Goal: Task Accomplishment & Management: Complete application form

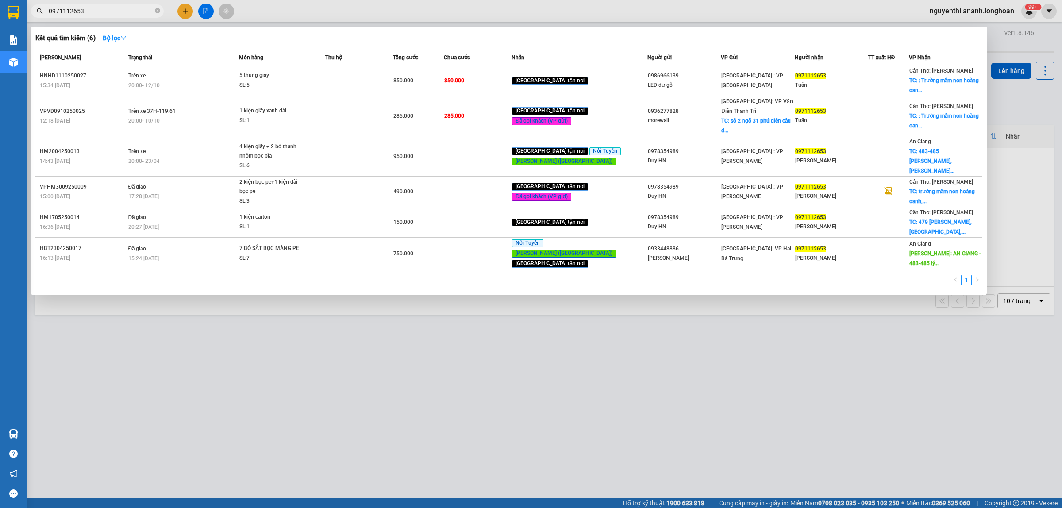
click at [157, 11] on icon "close-circle" at bounding box center [157, 10] width 5 height 5
type input "Số 1 [PERSON_NAME], P. [GEOGRAPHIC_DATA] -"
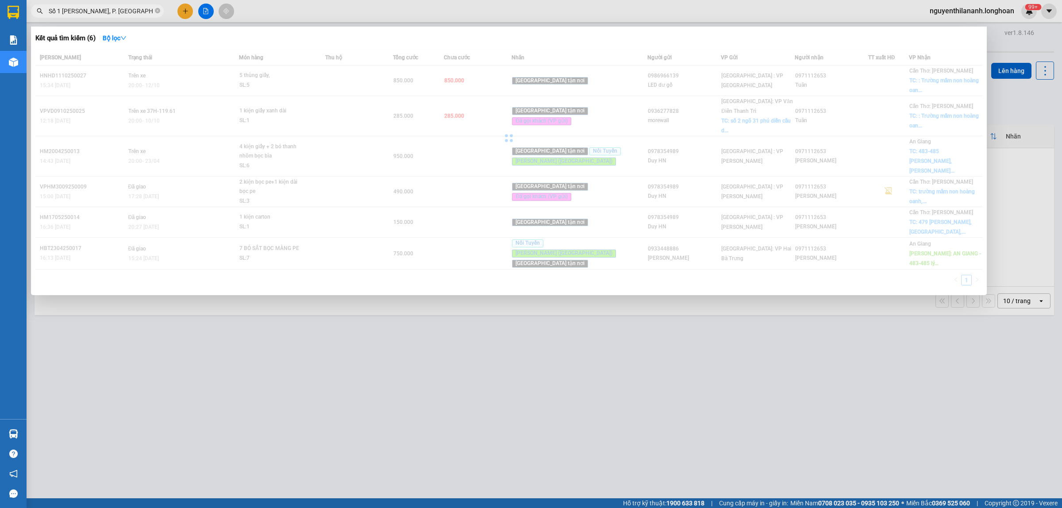
click at [157, 11] on icon "close-circle" at bounding box center [157, 10] width 5 height 5
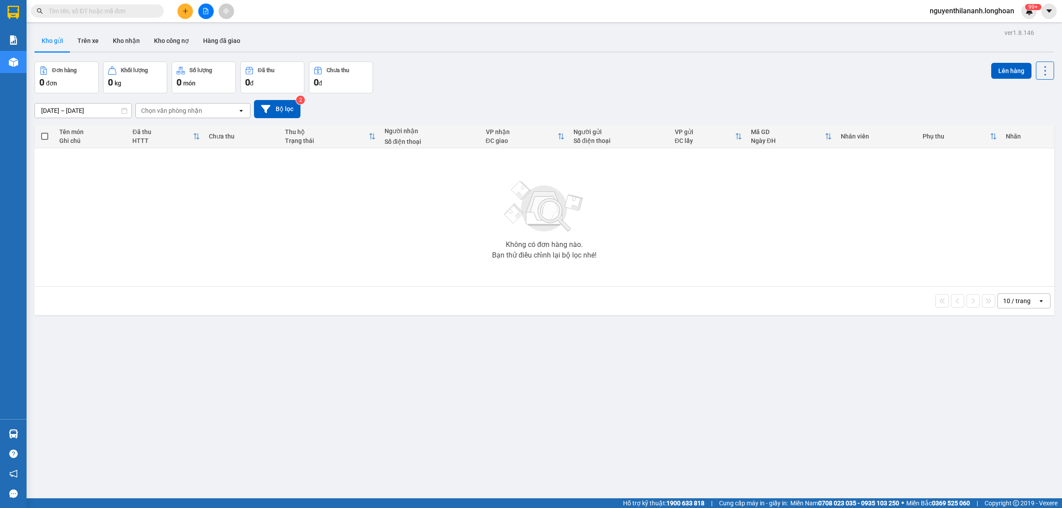
click at [123, 8] on input "text" at bounding box center [101, 11] width 104 height 10
paste input "VPVD0710250006"
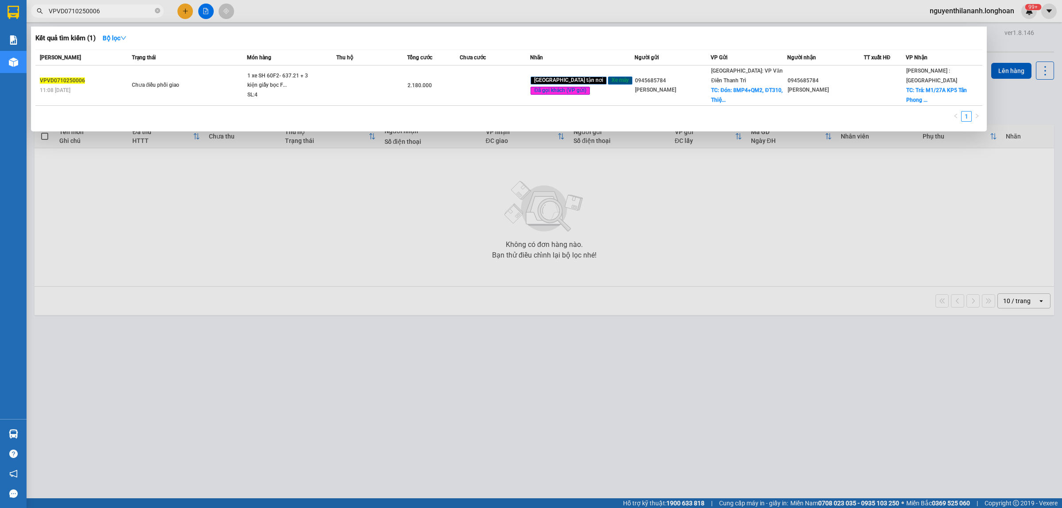
type input "VPVD0710250006"
click at [106, 77] on div "VPVD0710250006" at bounding box center [84, 80] width 89 height 9
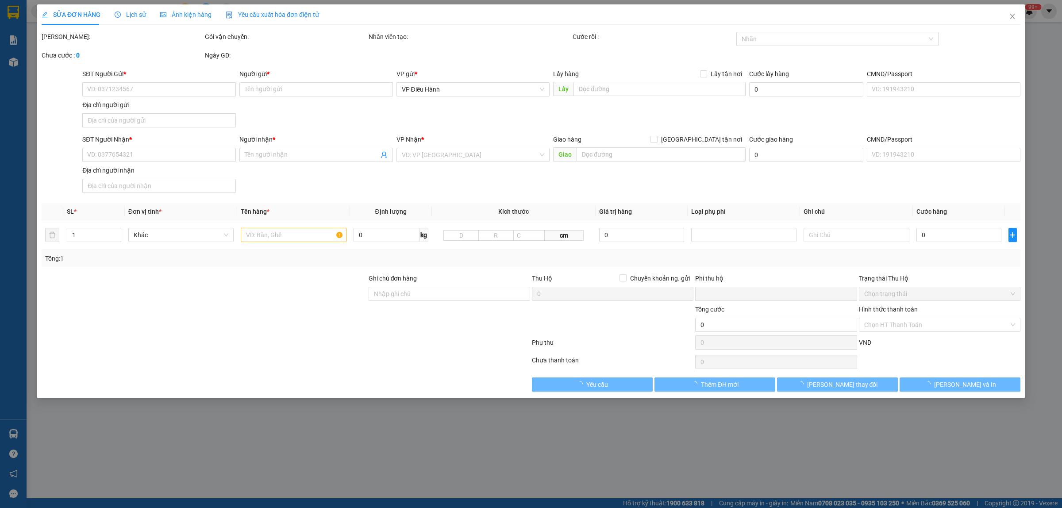
click at [124, 15] on span "Lịch sử" at bounding box center [130, 14] width 31 height 7
type input "0945685784"
type input "nguyễn chí thanh"
checkbox input "true"
type input "Đón: 8MP4+QM2, ĐT310, Thiện Kế, Bình Xuyên, Vĩnh Phúc"
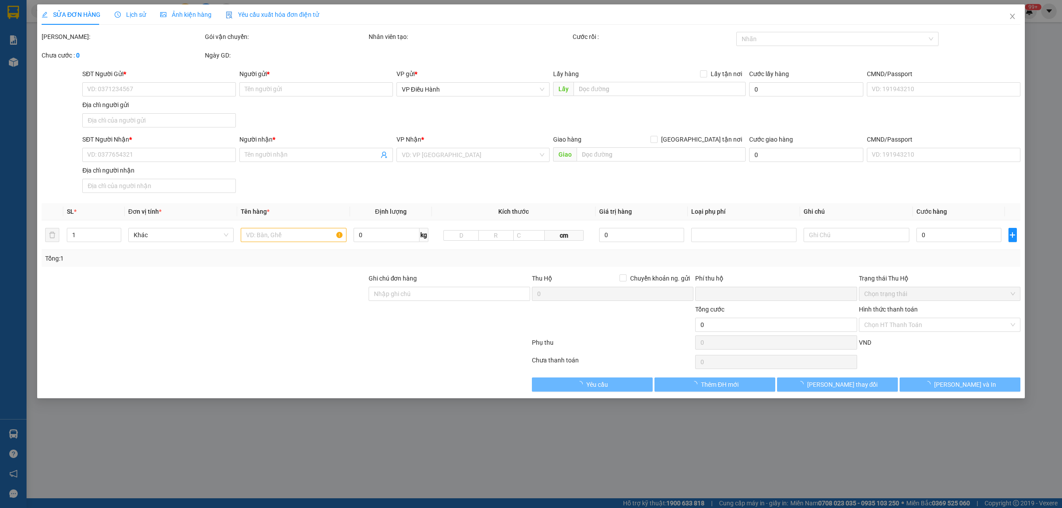
type input "0945685784"
type input "nguyễn chí thanh"
checkbox input "true"
type input "Trả: M1/27A KP5 Tân Phong Tân Triều Đồng Nai"
type input "1 chìa khóa + 1 đăng ký xe"
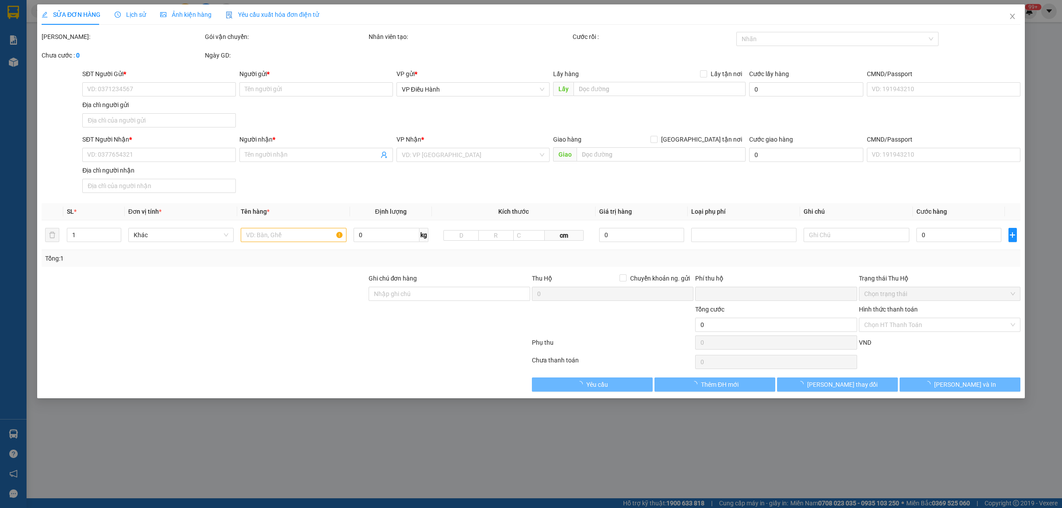
type input "0"
type input "2.180.000"
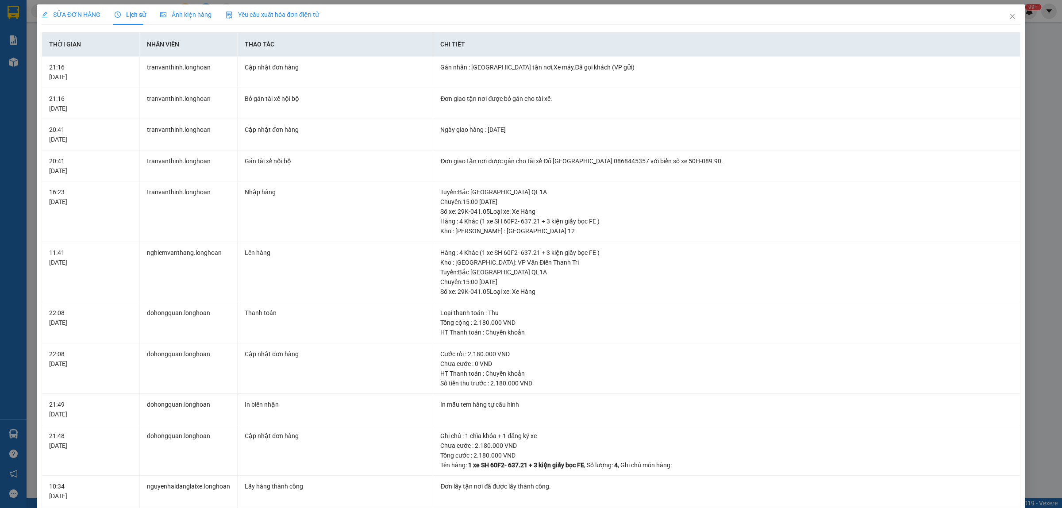
click at [84, 15] on span "SỬA ĐƠN HÀNG" at bounding box center [71, 14] width 59 height 7
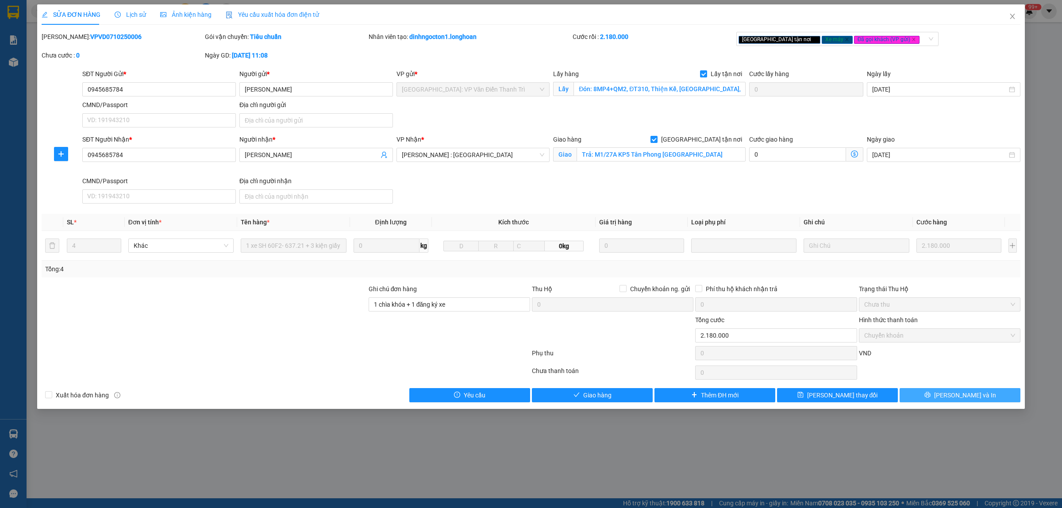
click at [955, 391] on span "Lưu và In" at bounding box center [965, 395] width 62 height 10
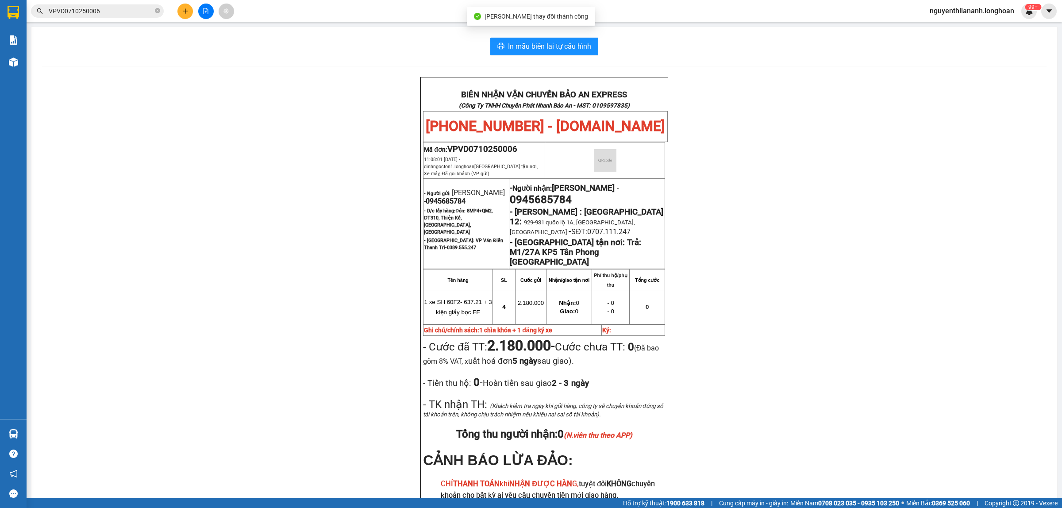
click at [825, 389] on div "BIÊN NHẬN VẬN CHUYỂN BẢO AN EXPRESS (Công Ty TNHH Chuyển Phát Nhanh Bảo An - MS…" at bounding box center [544, 329] width 1004 height 504
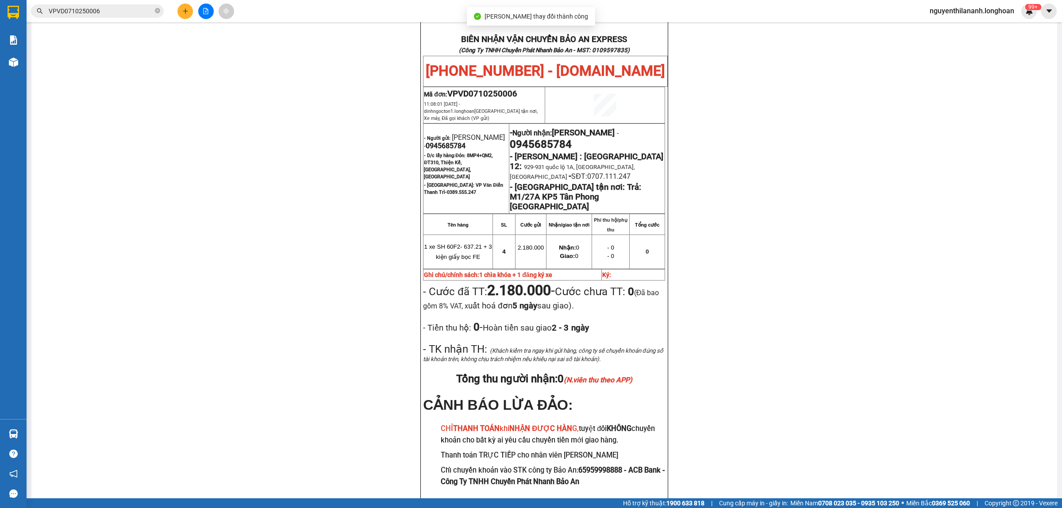
click at [825, 389] on div "BIÊN NHẬN VẬN CHUYỂN BẢO AN EXPRESS (Công Ty TNHH Chuyển Phát Nhanh Bảo An - MS…" at bounding box center [544, 274] width 1004 height 504
click at [158, 9] on icon "close-circle" at bounding box center [157, 10] width 5 height 5
paste input "0326723972"
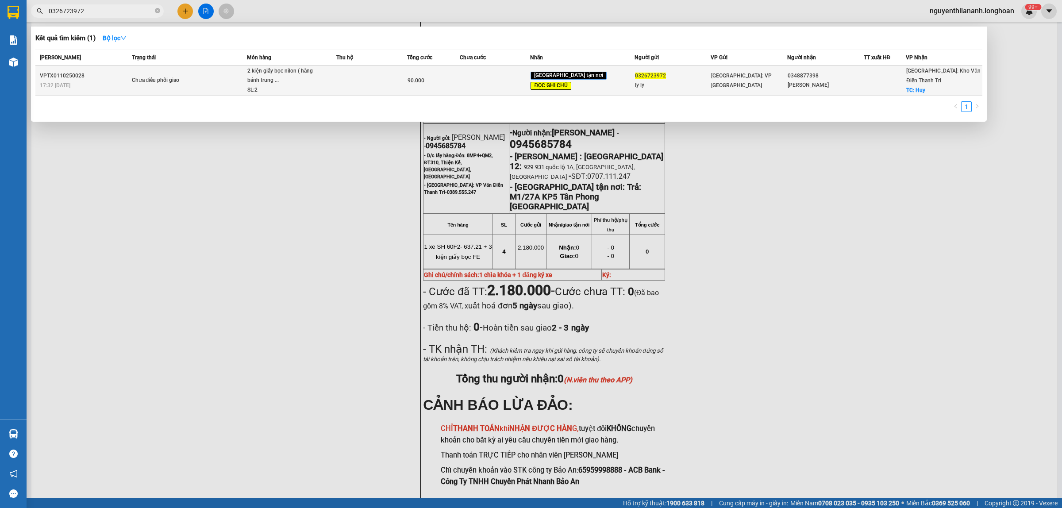
type input "0326723972"
click at [103, 87] on div "17:32 - 01/10" at bounding box center [84, 86] width 89 height 10
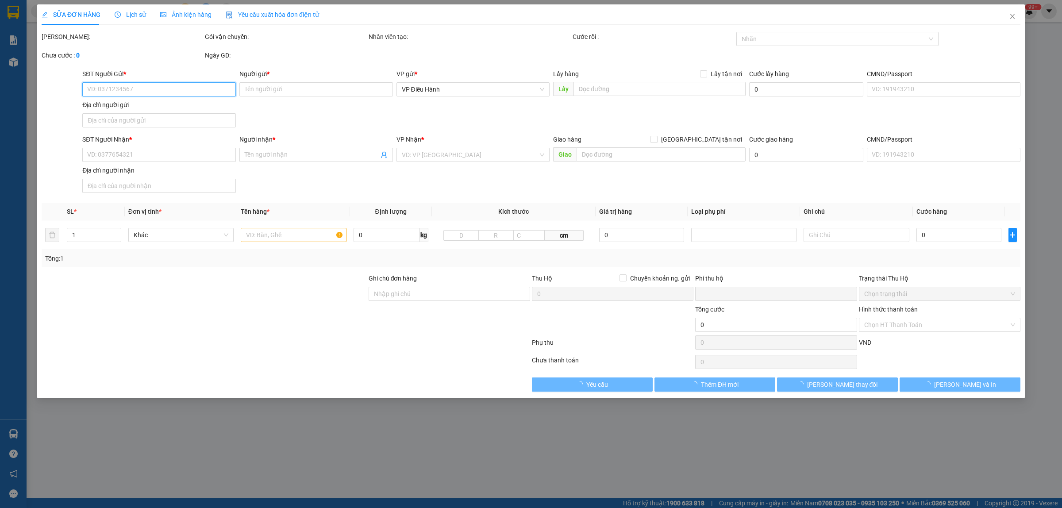
type input "0326723972"
type input "ly ly"
type input "0348877398"
type input "nguyễn ba"
checkbox input "true"
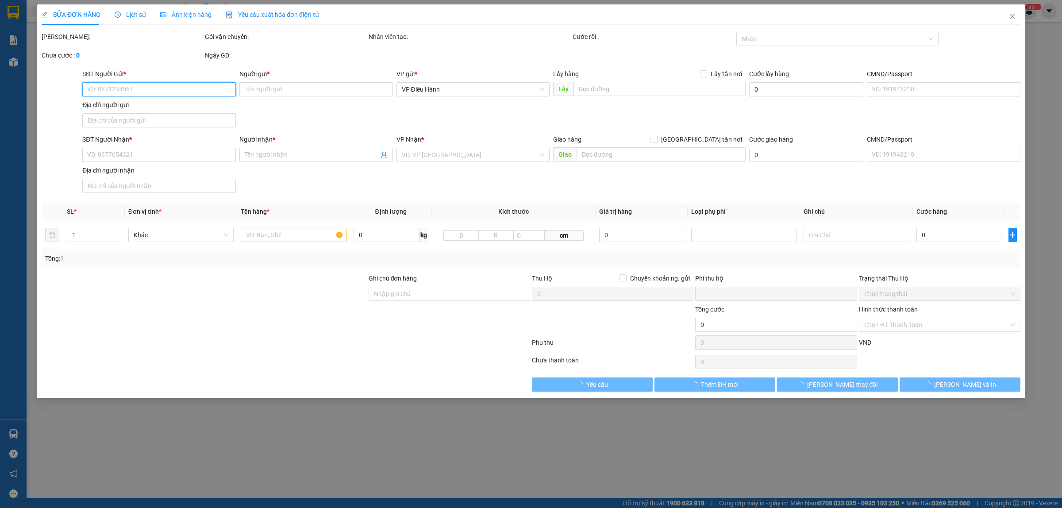
type input "Huy"
type input "Khách Ra Kho Văn Điển Lấy Lại hàng,không gửi nữa"
type input "0"
type input "90.000"
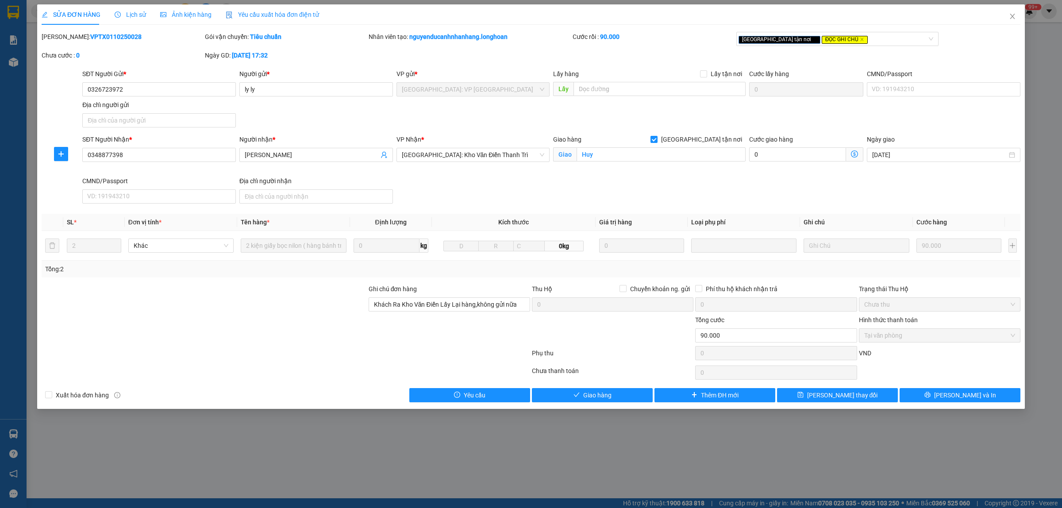
drag, startPoint x: 119, startPoint y: 38, endPoint x: 64, endPoint y: 40, distance: 54.5
click at [64, 40] on div "Mã ĐH: VPTX0110250028" at bounding box center [122, 37] width 161 height 10
copy b "VPTX0110250028"
click at [118, 15] on icon "clock-circle" at bounding box center [118, 15] width 6 height 6
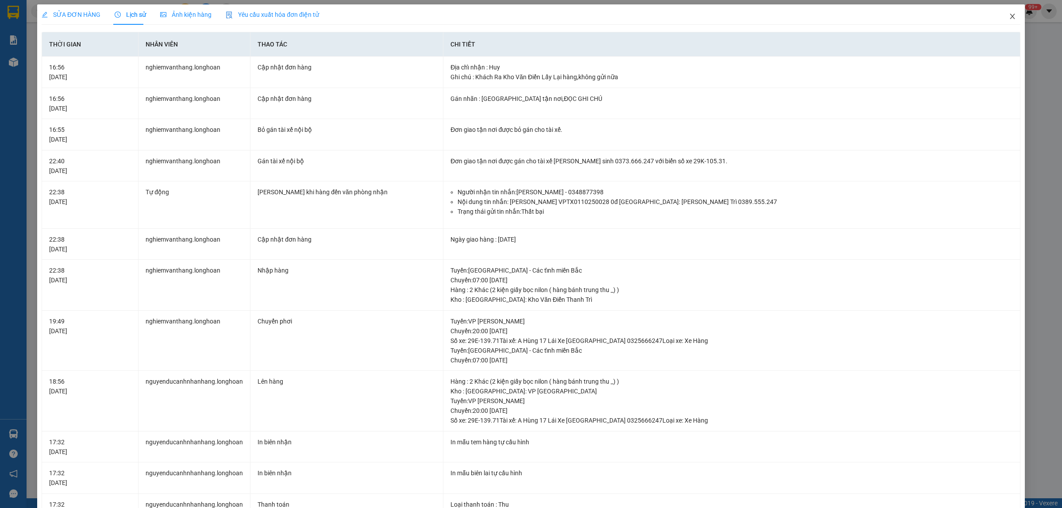
click at [1009, 16] on icon "close" at bounding box center [1012, 16] width 7 height 7
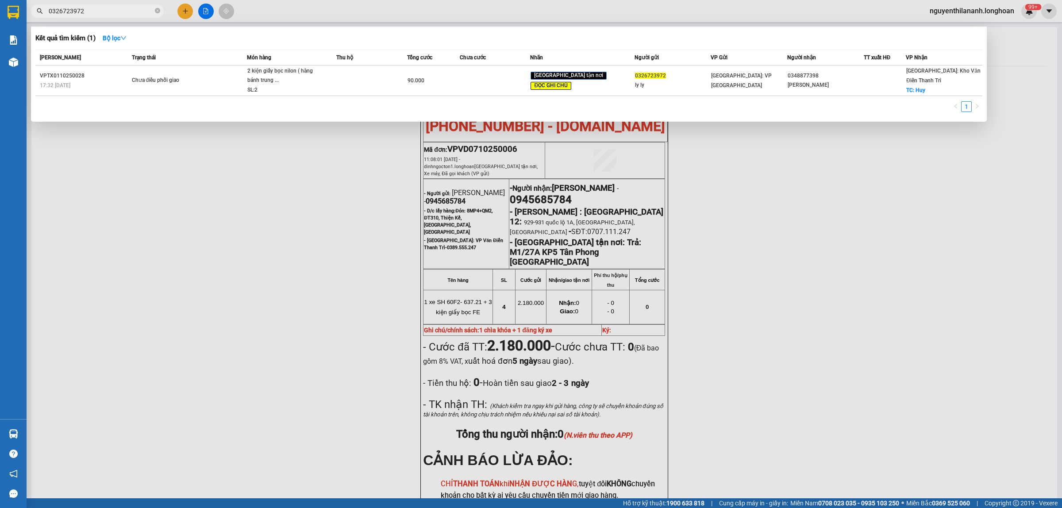
click at [153, 12] on span "0326723972" at bounding box center [97, 10] width 133 height 13
click at [156, 11] on icon "close-circle" at bounding box center [157, 10] width 5 height 5
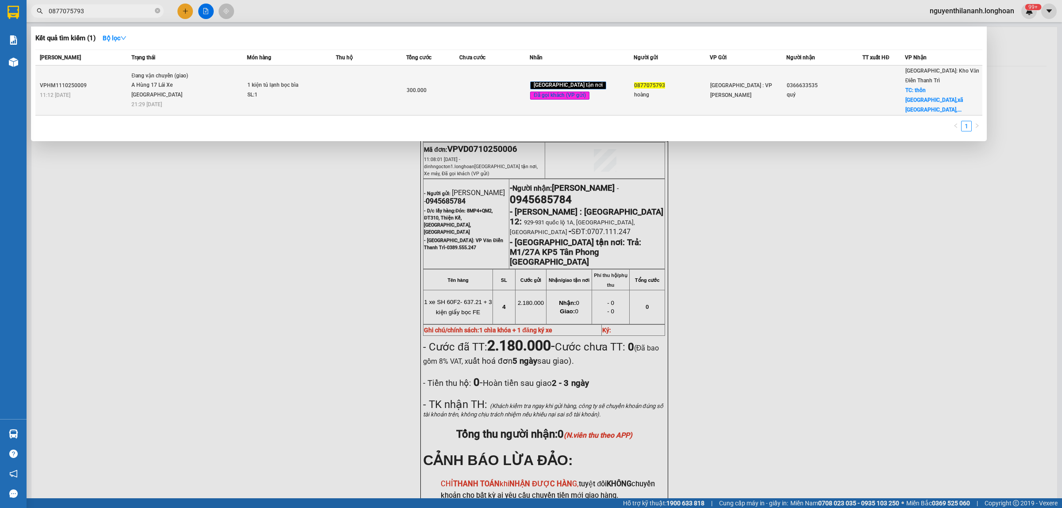
type input "0877075793"
click at [121, 90] on div "11:12 - 11/10" at bounding box center [84, 95] width 89 height 10
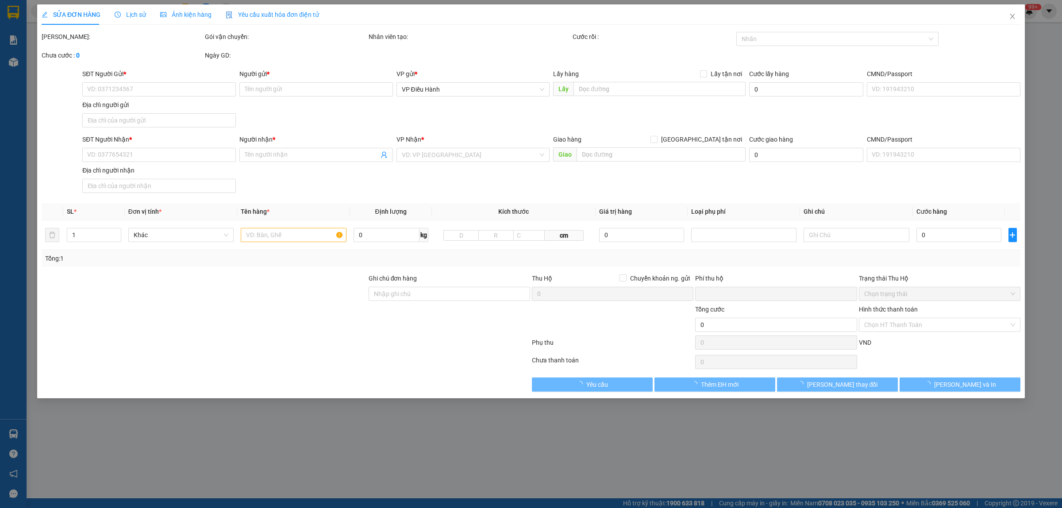
type input "0877075793"
type input "hoàng"
type input "0366633535"
type input "quý"
checkbox input "true"
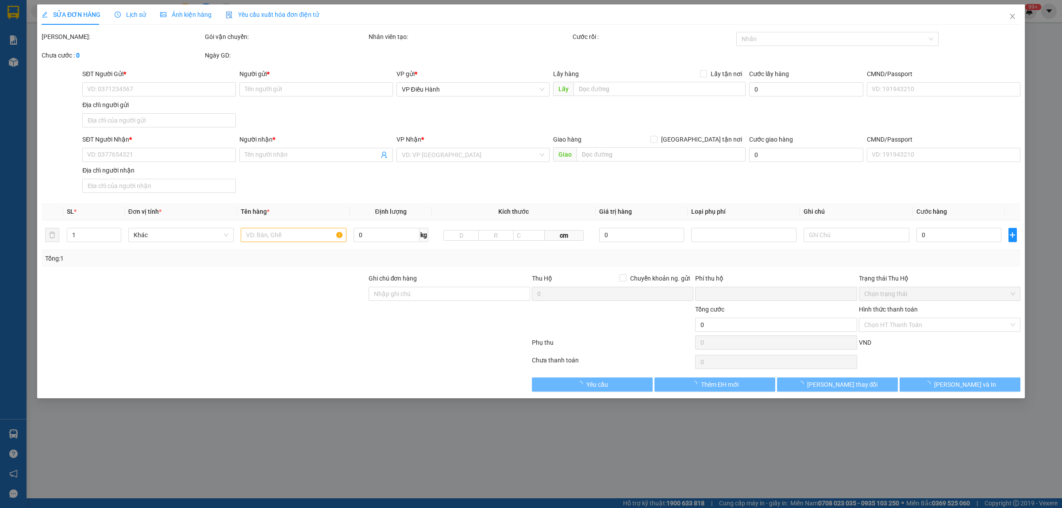
type input "thôn trần phú,xã tân hưng,tp hưng yên"
type input "nhận nguyên kiện,giao nguyên kiện,bể vỡ k đền"
type input "0"
type input "300.000"
type input "80.000"
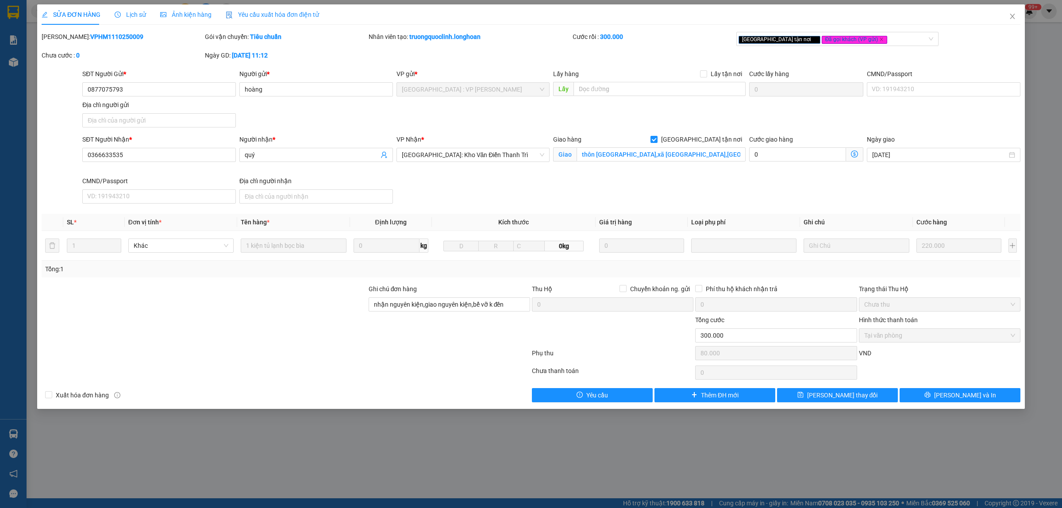
click at [142, 16] on span "Lịch sử" at bounding box center [130, 14] width 31 height 7
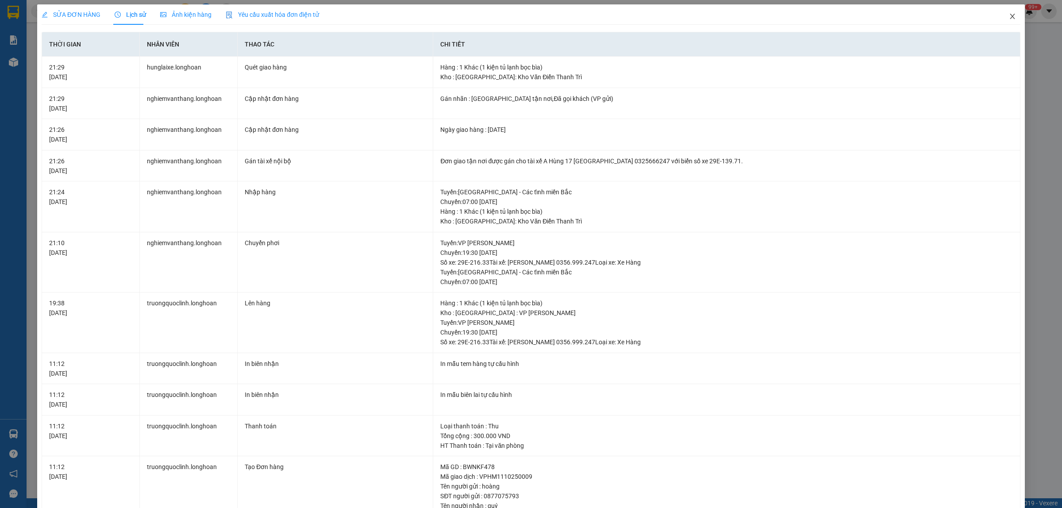
click at [1009, 16] on icon "close" at bounding box center [1012, 16] width 7 height 7
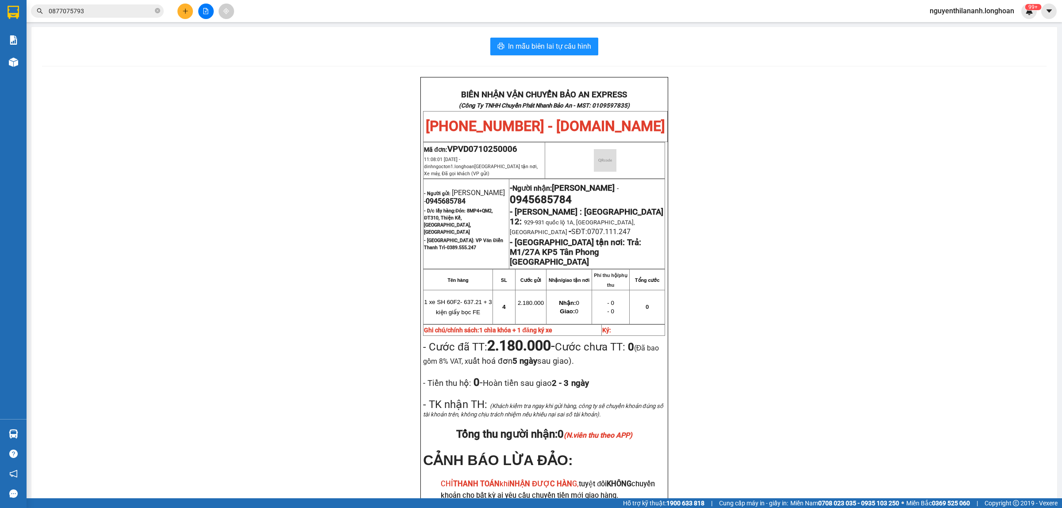
click at [130, 8] on input "0877075793" at bounding box center [101, 11] width 104 height 10
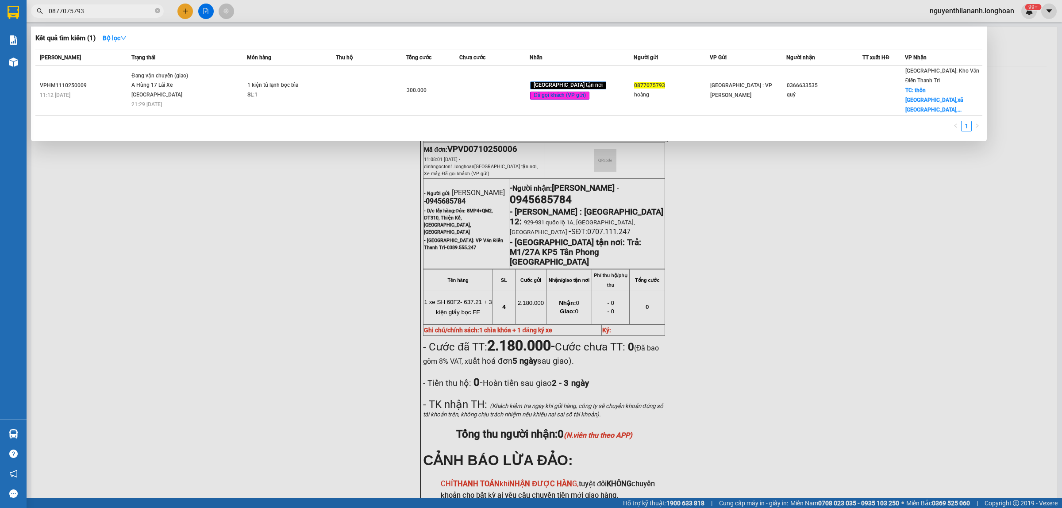
click at [130, 8] on input "0877075793" at bounding box center [101, 11] width 104 height 10
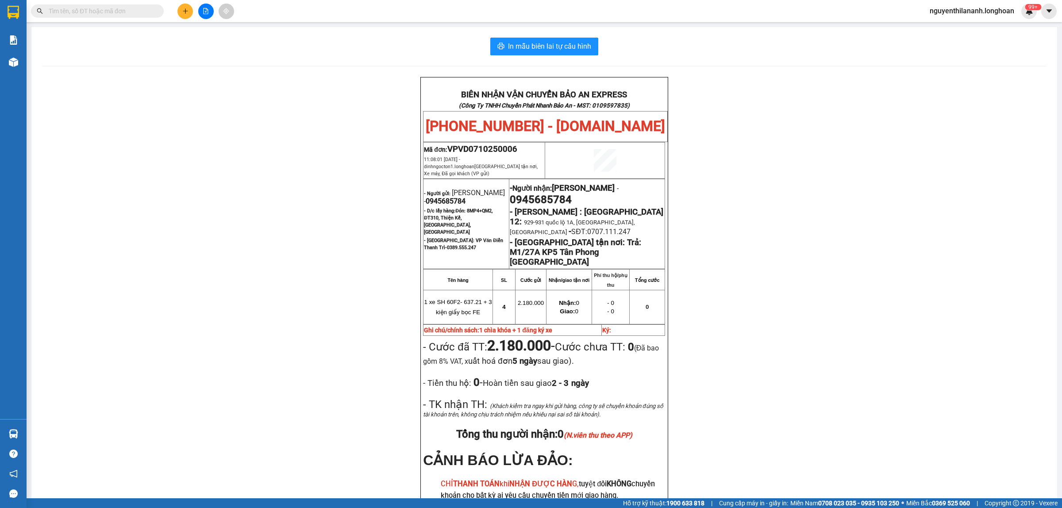
paste input "0326723972"
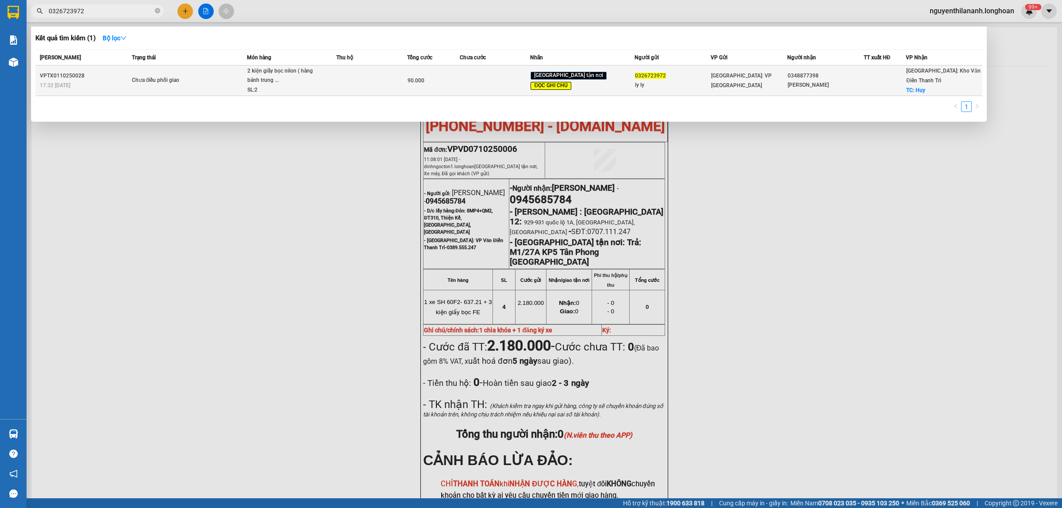
type input "0326723972"
click at [113, 72] on div "VPTX0110250028" at bounding box center [84, 75] width 89 height 9
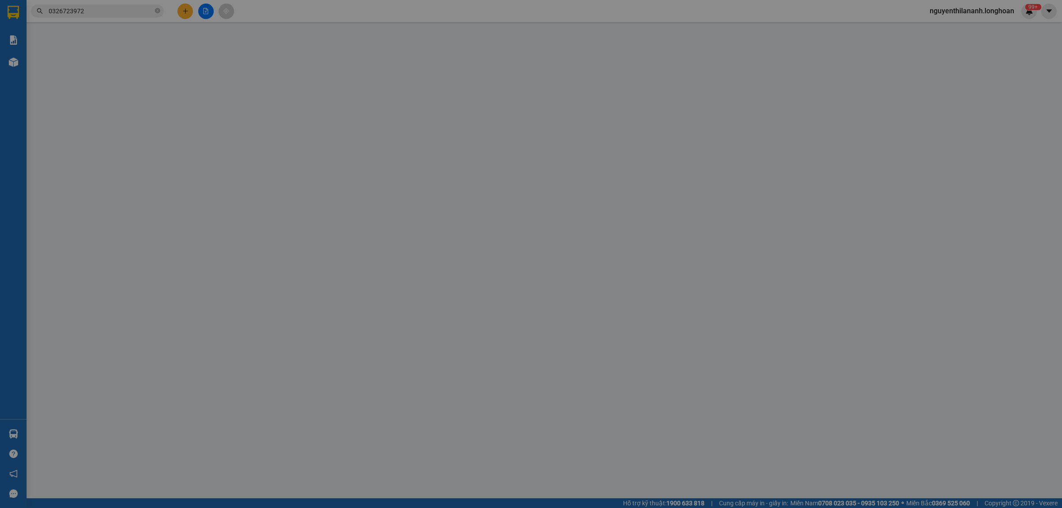
type input "0326723972"
type input "ly ly"
type input "0348877398"
type input "nguyễn ba"
checkbox input "true"
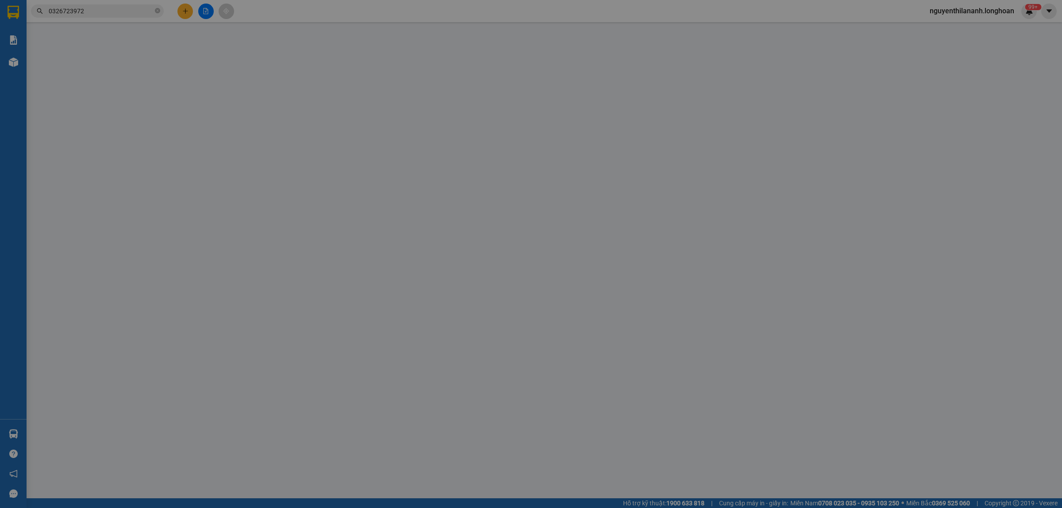
type input "Huy"
type input "Khách Ra Kho Văn Điển Lấy Lại hàng,không gửi nữa"
type input "0"
type input "90.000"
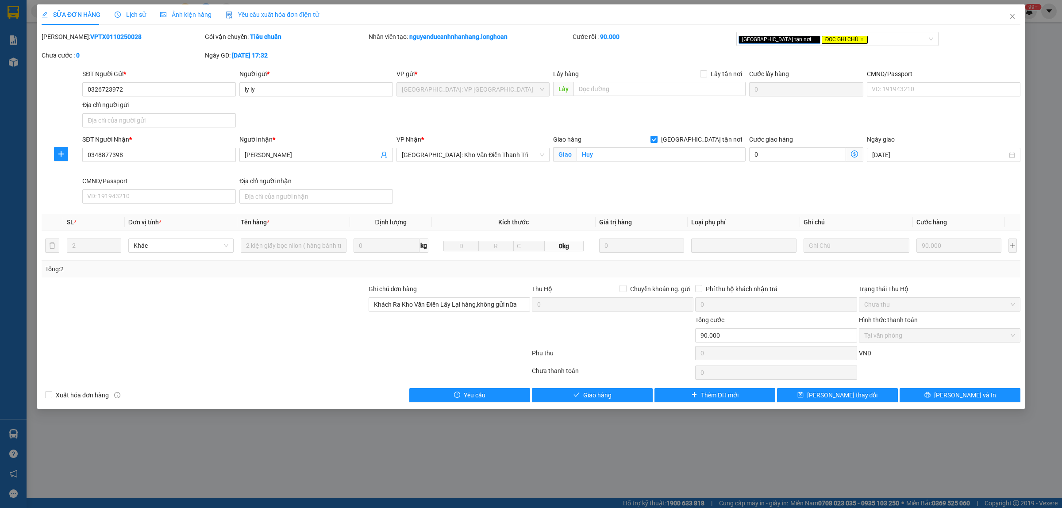
click at [140, 16] on span "Lịch sử" at bounding box center [130, 14] width 31 height 7
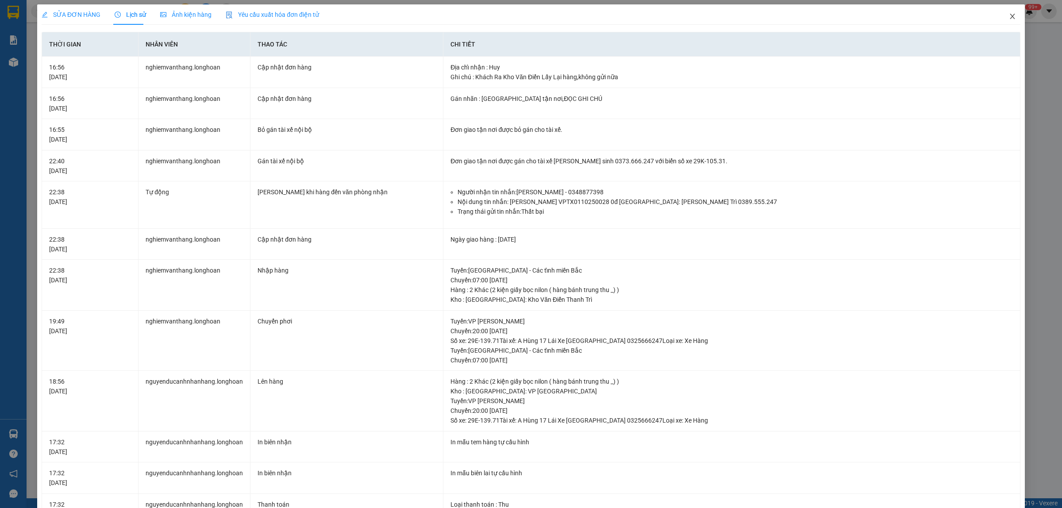
click at [1009, 19] on icon "close" at bounding box center [1012, 16] width 7 height 7
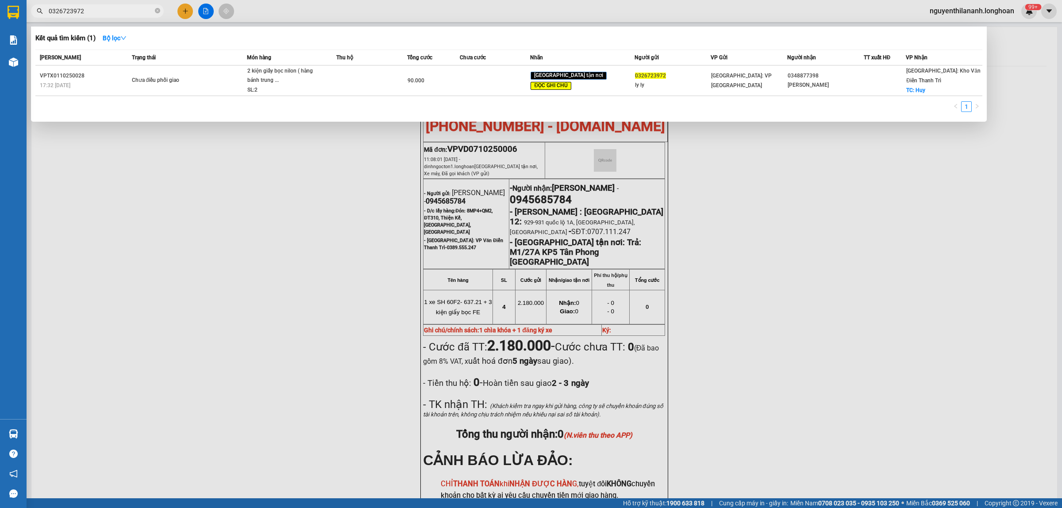
click at [114, 15] on input "0326723972" at bounding box center [101, 11] width 104 height 10
paste input "0935364199"
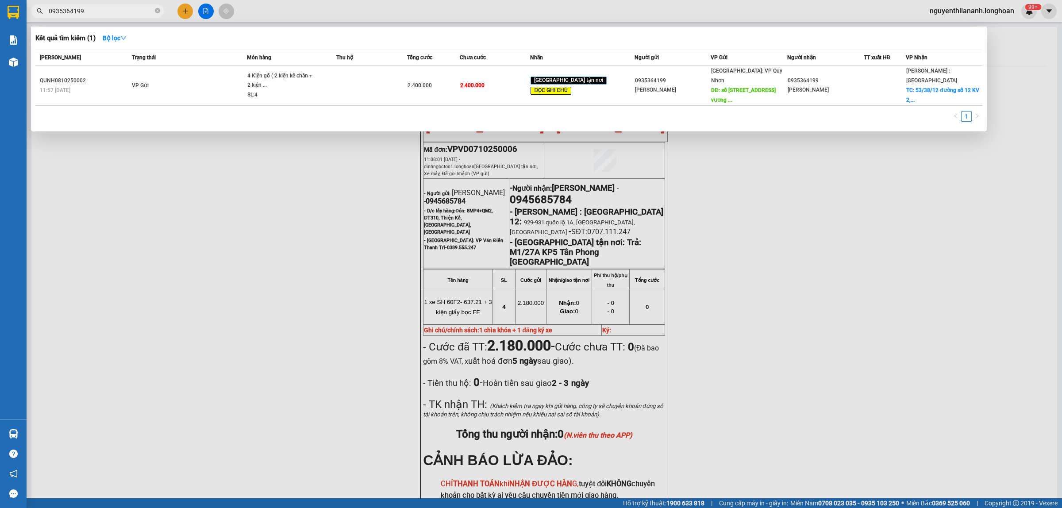
type input "0935364199"
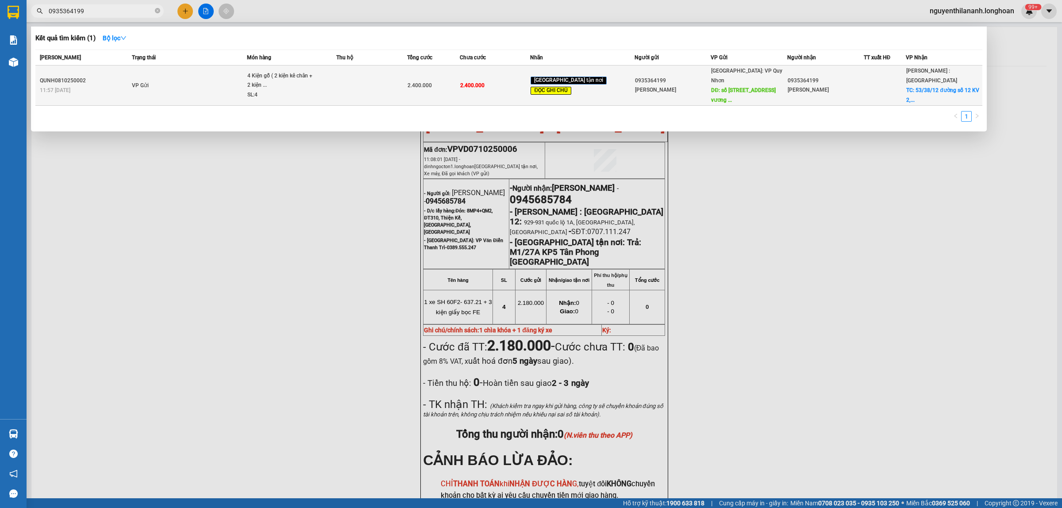
click at [113, 85] on div "11:57 - 08/10" at bounding box center [84, 90] width 89 height 10
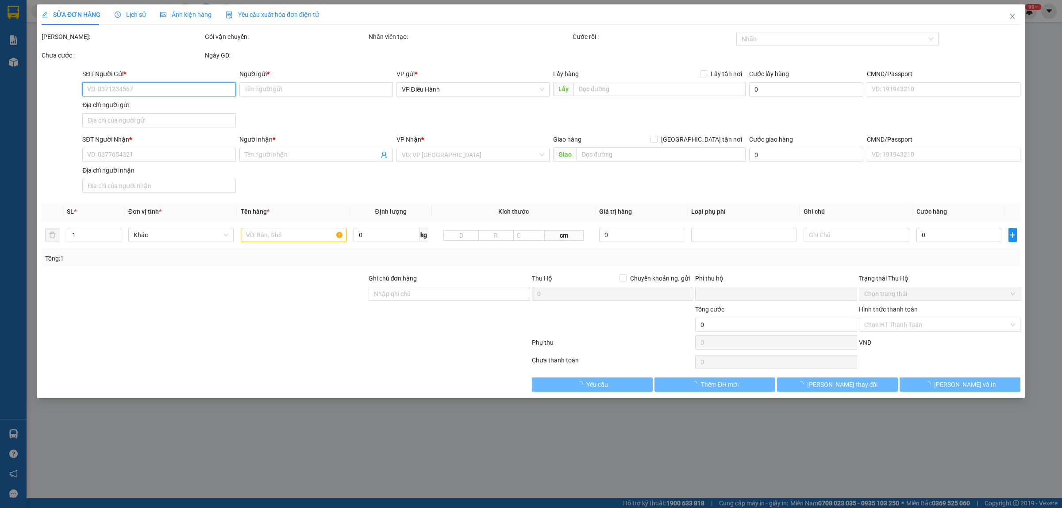
type input "0935364199"
type input "Kim Ngọc"
type input "số 1446 đường Hùng vương , P Qui Nhơn Bắc , tỉnh Gia Lai ."
type input "0935364199"
type input "Kim Ngọc"
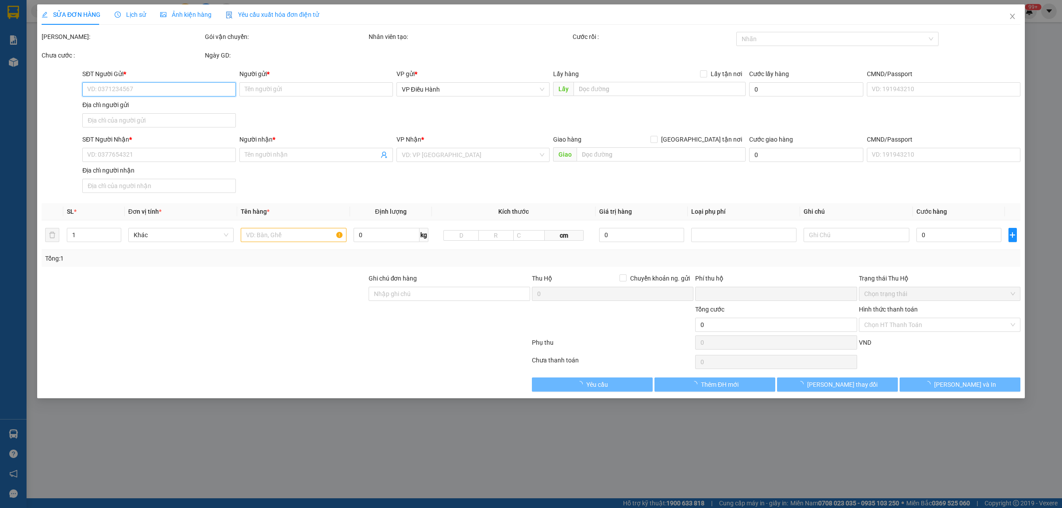
checkbox input "true"
type input "53/38/12 đường số 12 KV 2, phường Hiệp Bình Chánh, TP. Thủ Đức, TP Hồ chí Mi…"
type input "NHẬP NG ĐAI, NG KIỆN, ĐỔ VỠ KO ĐỀN"
type input "0"
type input "2.400.000"
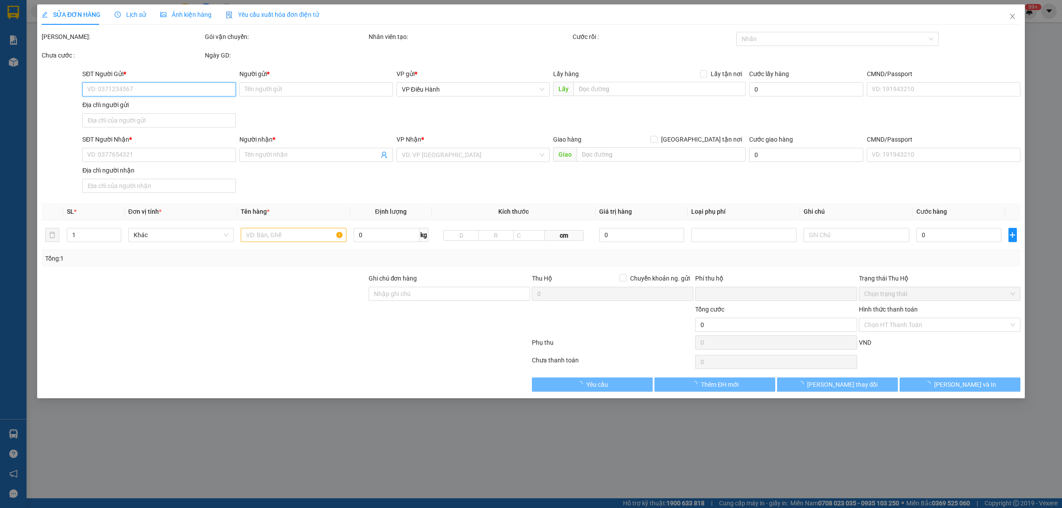
type input "2.400.000"
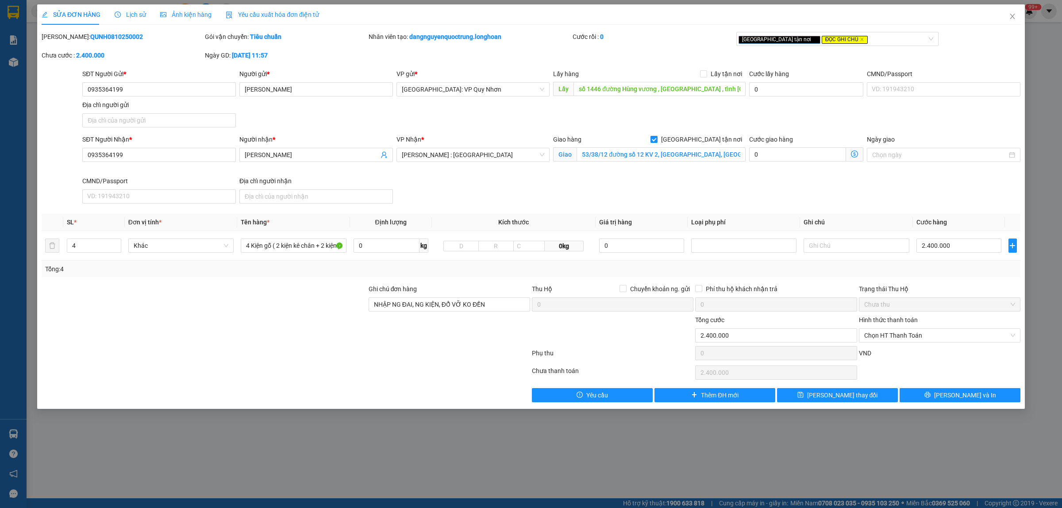
click at [118, 14] on icon "clock-circle" at bounding box center [118, 15] width 6 height 6
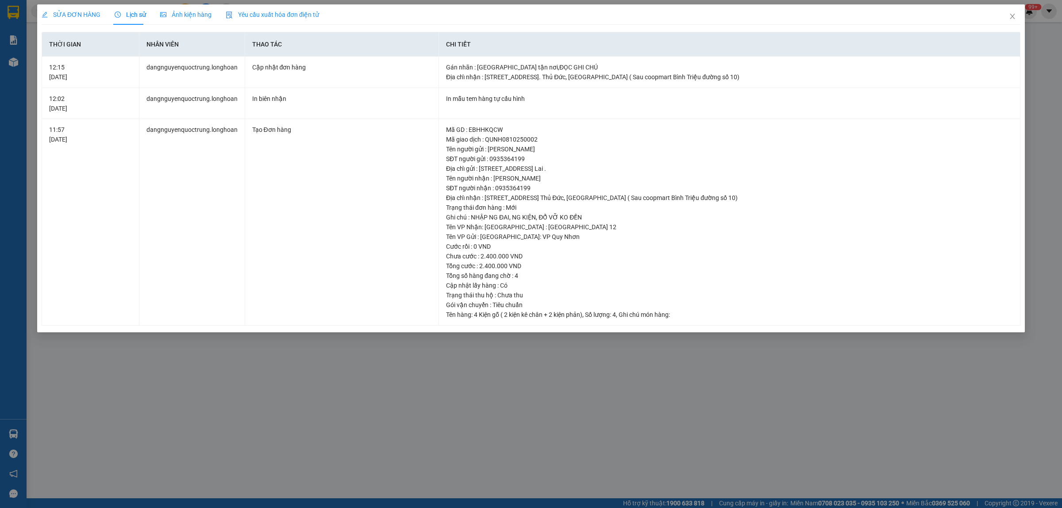
click at [91, 20] on div "SỬA ĐƠN HÀNG" at bounding box center [71, 14] width 59 height 20
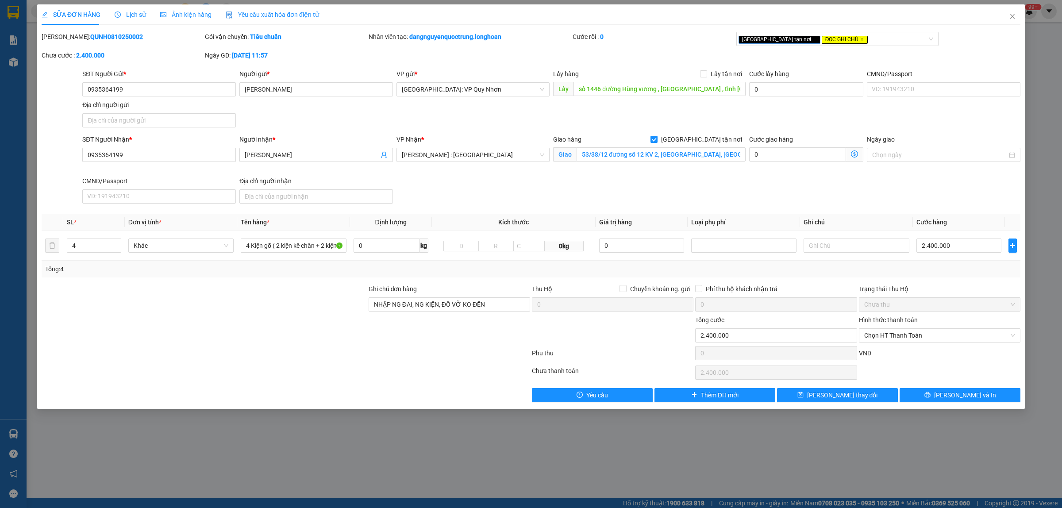
drag, startPoint x: 127, startPoint y: 36, endPoint x: 65, endPoint y: 32, distance: 62.5
click at [65, 32] on div "Mã ĐH: QUNH0810250002" at bounding box center [122, 37] width 161 height 10
copy b "QUNH0810250002"
click at [1012, 11] on span "Close" at bounding box center [1012, 16] width 25 height 25
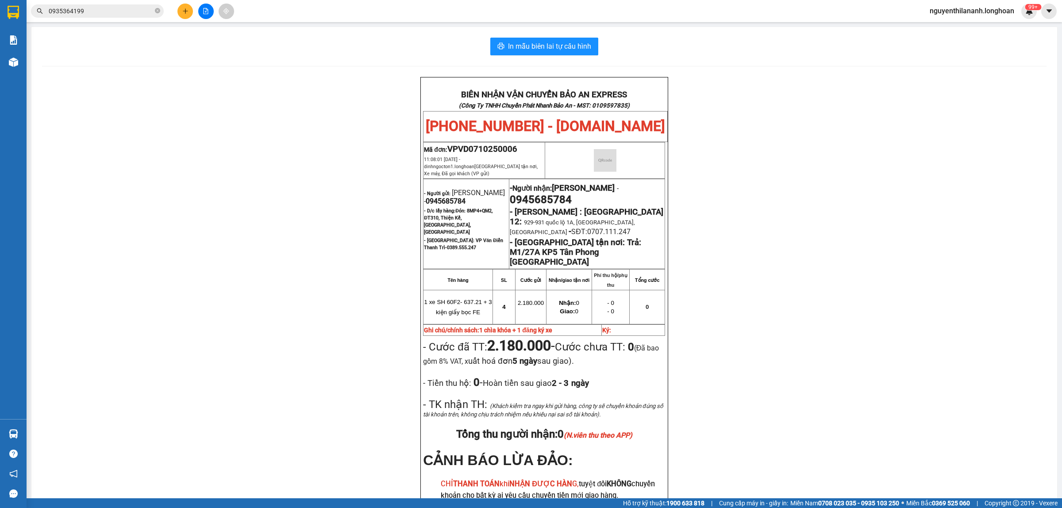
click at [131, 8] on input "0935364199" at bounding box center [101, 11] width 104 height 10
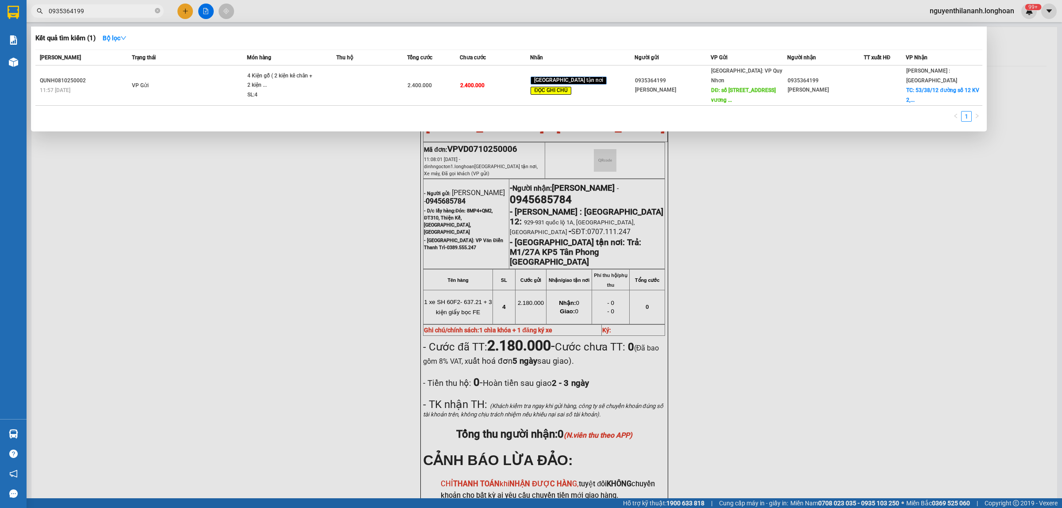
click at [131, 8] on input "0935364199" at bounding box center [101, 11] width 104 height 10
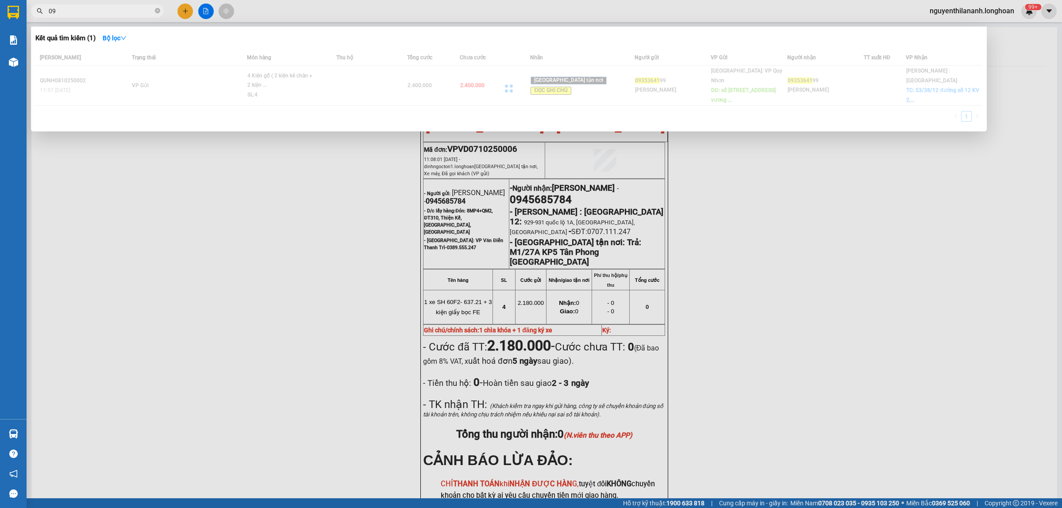
type input "0"
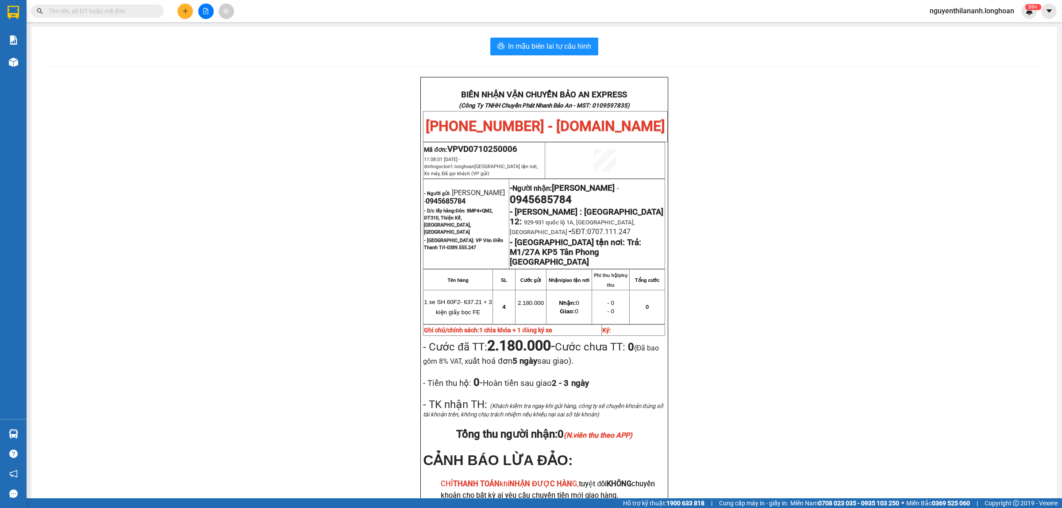
paste input "0326723972"
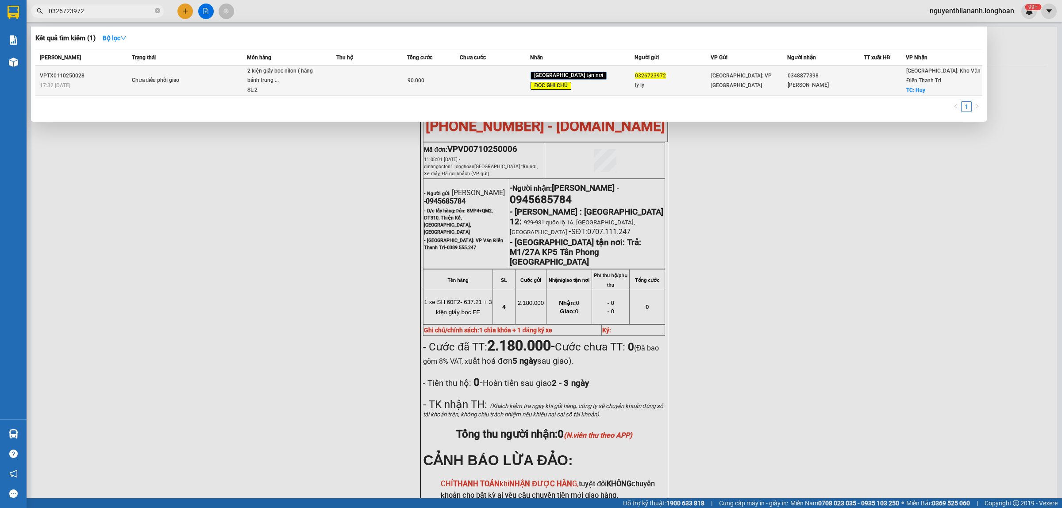
type input "0326723972"
click at [115, 78] on div "VPTX0110250028" at bounding box center [84, 75] width 89 height 9
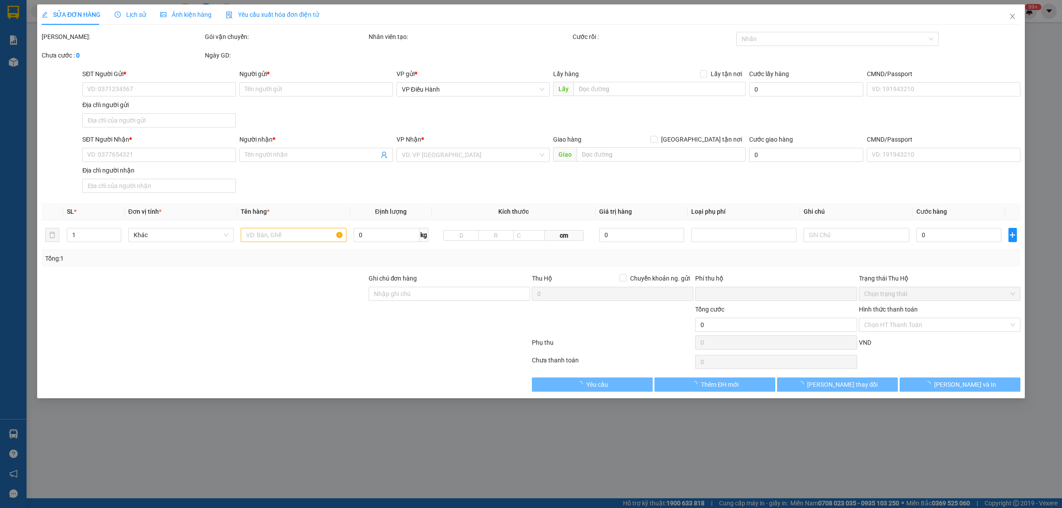
type input "0326723972"
type input "ly ly"
type input "0348877398"
type input "nguyễn ba"
checkbox input "true"
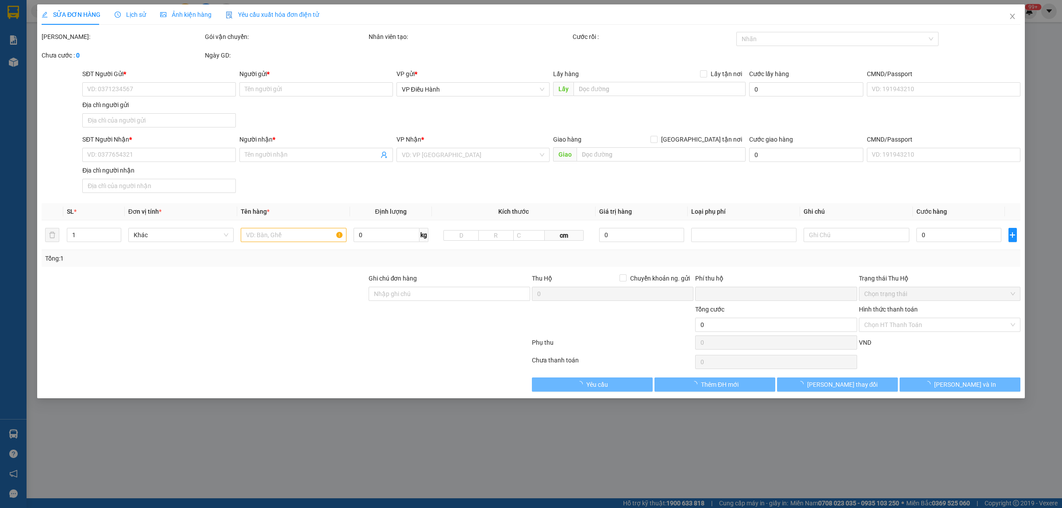
type input "Huy"
type input "Khách Ra Kho Văn Điển Lấy Lại hàng,không gửi nữa"
type input "0"
type input "90.000"
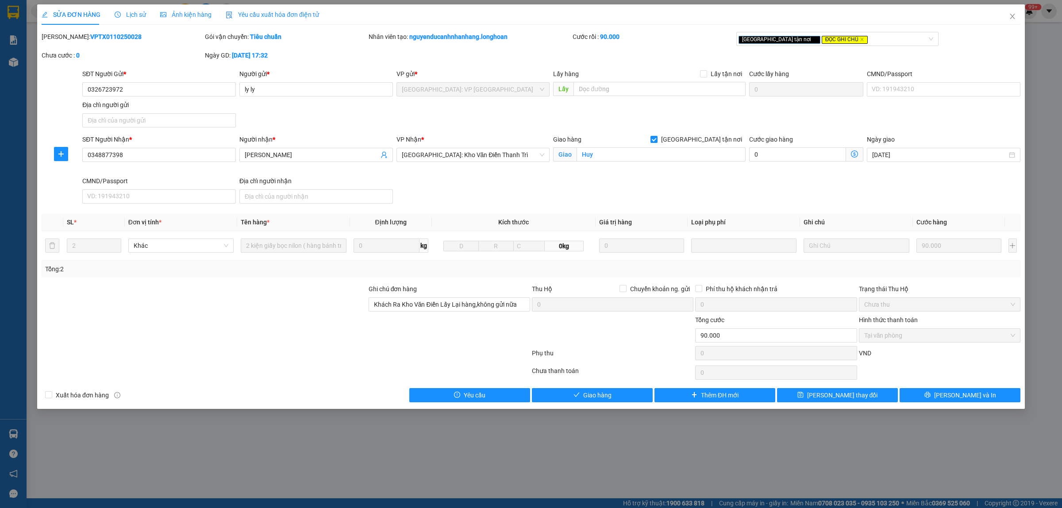
click at [125, 15] on span "Lịch sử" at bounding box center [130, 14] width 31 height 7
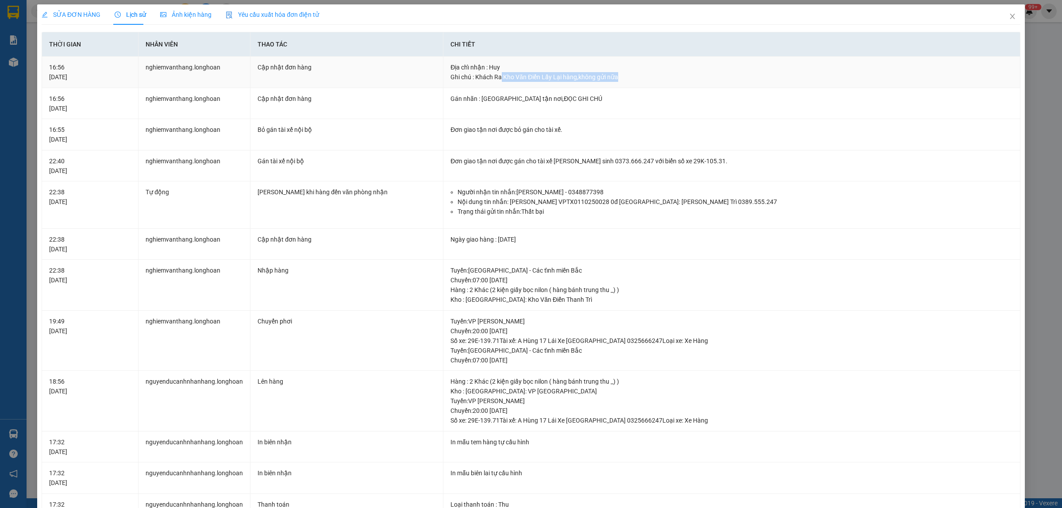
drag, startPoint x: 497, startPoint y: 80, endPoint x: 618, endPoint y: 78, distance: 121.2
click at [618, 78] on div "Ghi chú : Khách Ra Kho Văn Điển Lấy Lại hàng,không gửi nữa" at bounding box center [731, 77] width 562 height 10
click at [1009, 16] on span "Close" at bounding box center [1012, 16] width 25 height 25
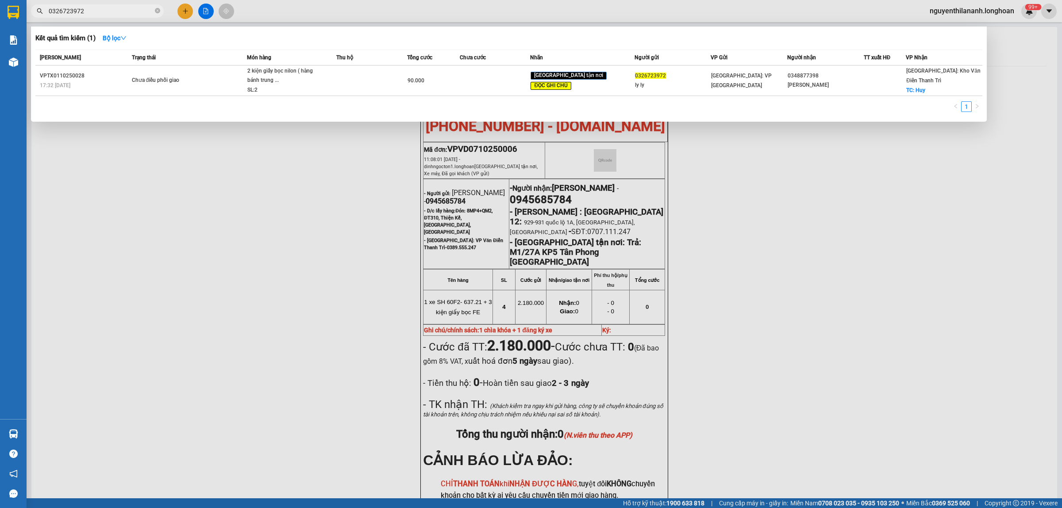
click at [153, 10] on span "0326723972" at bounding box center [97, 10] width 133 height 13
click at [159, 10] on icon "close-circle" at bounding box center [157, 10] width 5 height 5
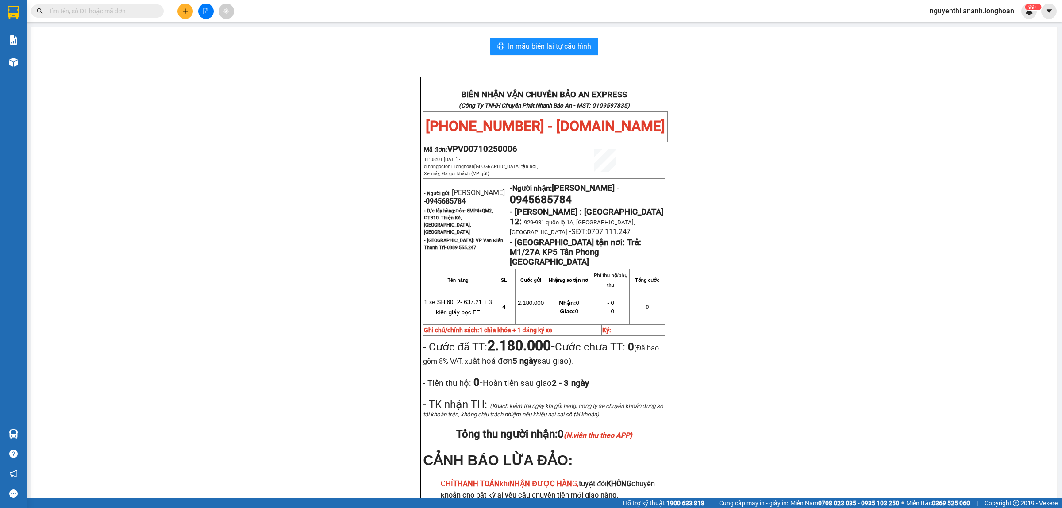
paste input "0813519182"
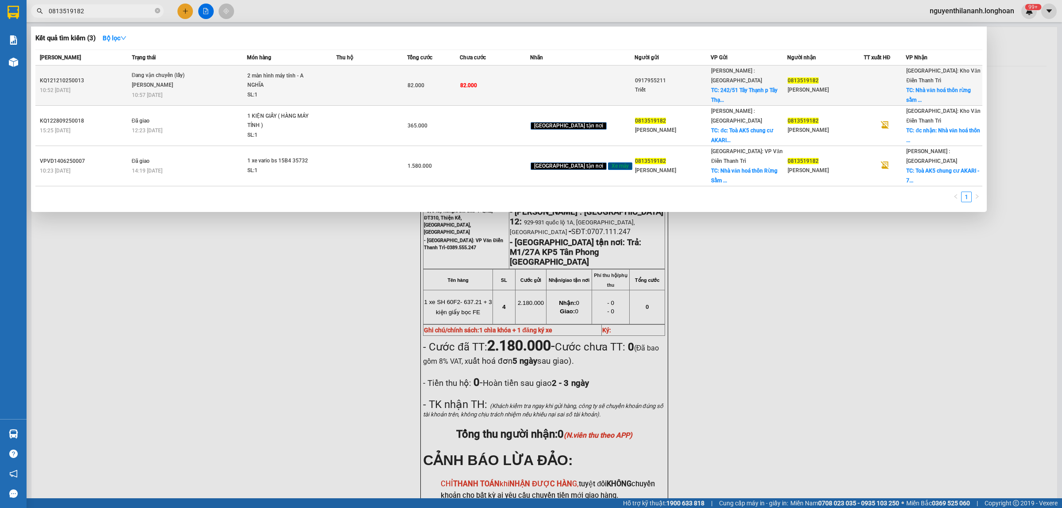
type input "0813519182"
click at [111, 85] on div "10:52 - 12/10" at bounding box center [84, 90] width 89 height 10
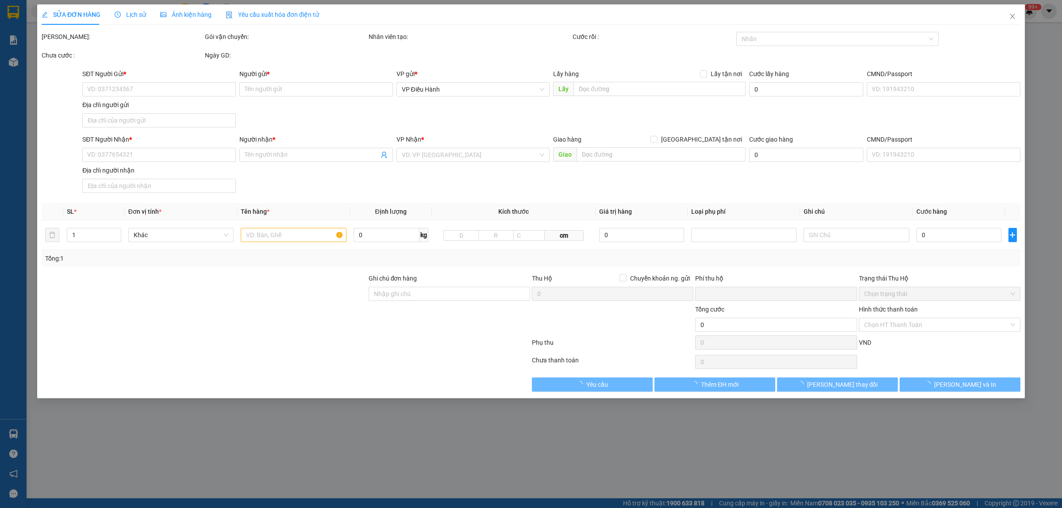
type input "0917955211"
type input "Triết"
checkbox input "true"
type input "242/51 Tây Thạnh p Tây Thạnh q Tân Phú"
type input "0813519182"
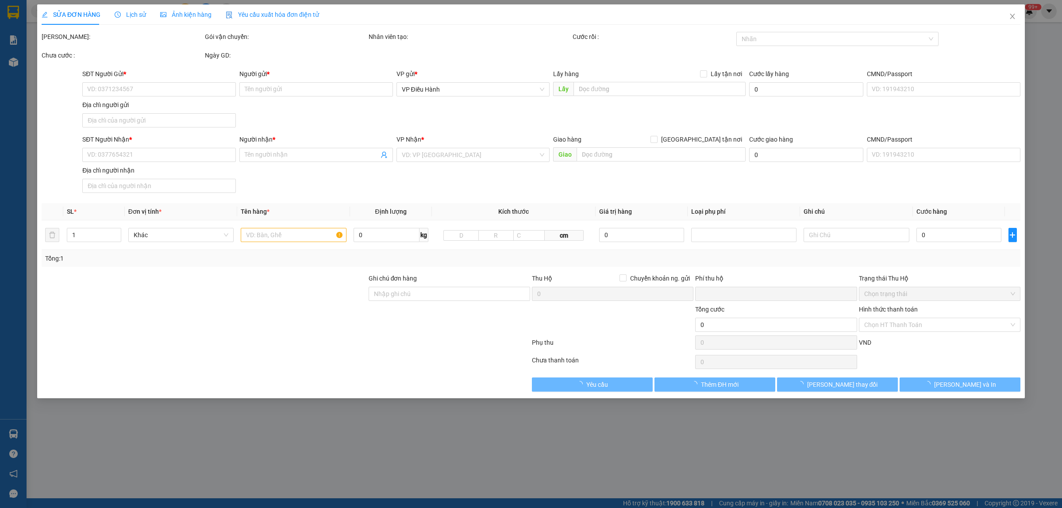
type input "NGUYỄN XUÂN THIÊM"
checkbox input "true"
type input "Nhà văn hoá thôn rừng sằm - xã thiện kế - huyện bình xuyên - tỉnh vĩnh phúc"
type input "0"
type input "82.000"
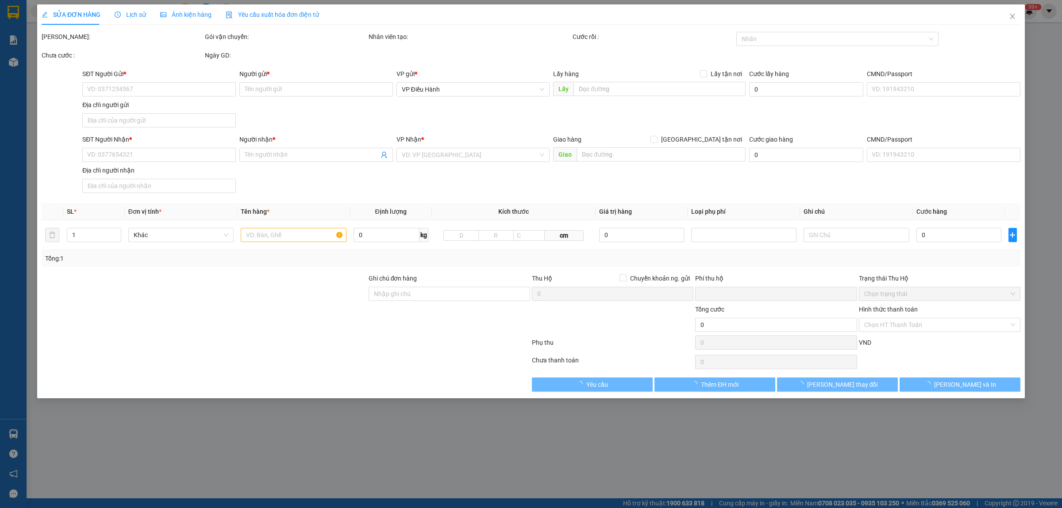
type input "80.000"
type input "82.000"
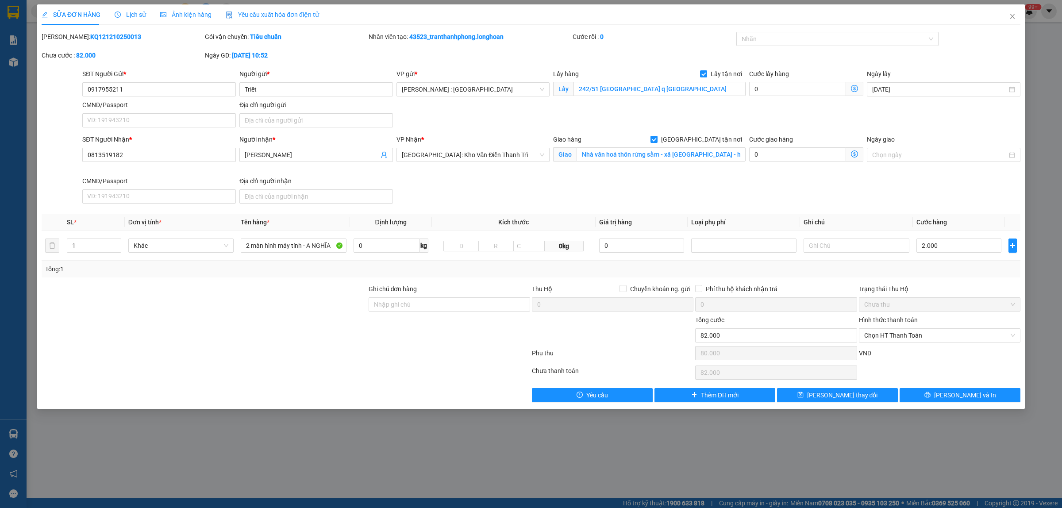
click at [125, 18] on span "Lịch sử" at bounding box center [130, 14] width 31 height 7
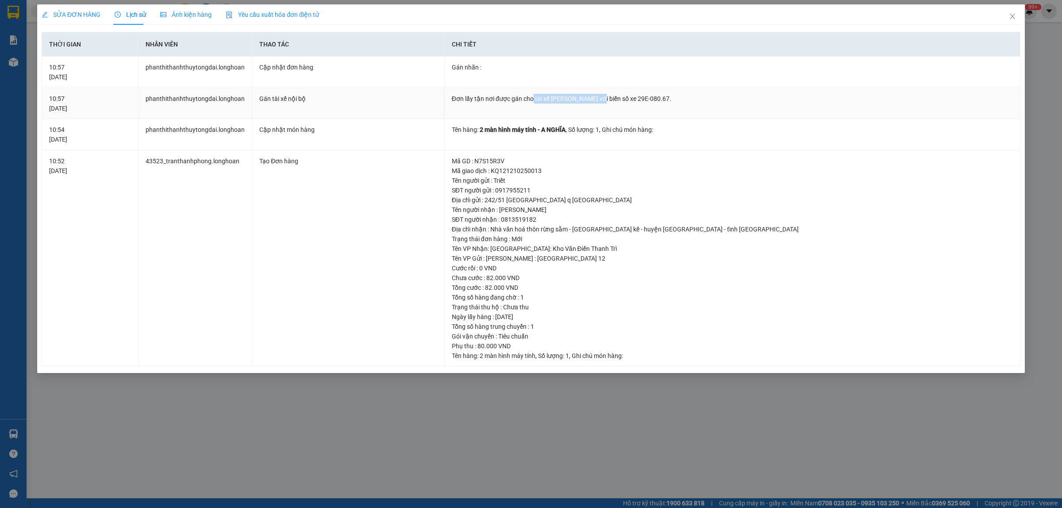
drag, startPoint x: 532, startPoint y: 100, endPoint x: 601, endPoint y: 101, distance: 68.6
click at [601, 101] on div "Đơn lấy tận nơi được gán cho tài xế Nguyễn Văn Nghĩa với biển số xe 29E-080.67." at bounding box center [732, 99] width 561 height 10
copy div "tài xế Nguyễn Văn Nghĩa"
drag, startPoint x: 95, startPoint y: 13, endPoint x: 753, endPoint y: 280, distance: 710.2
click at [96, 15] on span "SỬA ĐƠN HÀNG" at bounding box center [71, 14] width 59 height 7
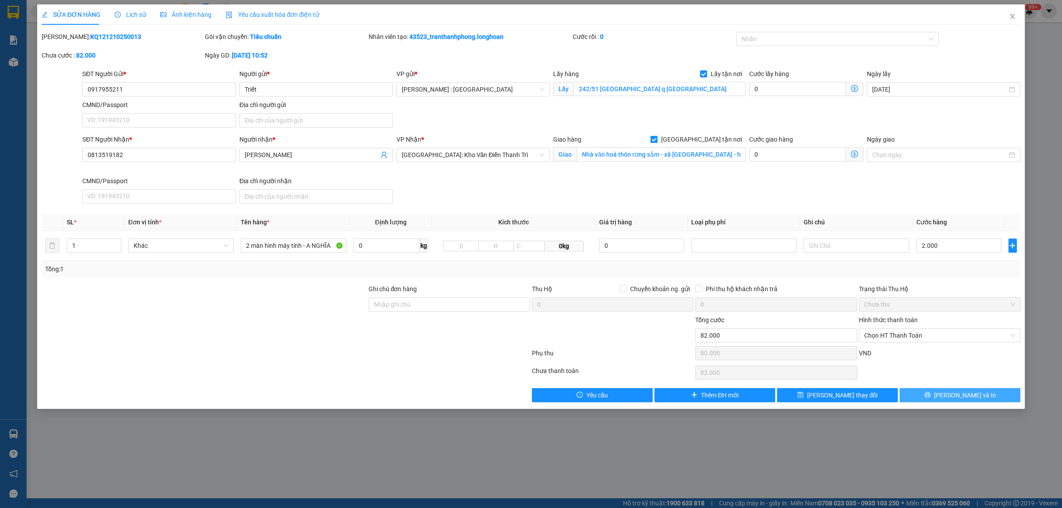
click at [932, 396] on button "Lưu và In" at bounding box center [959, 395] width 121 height 14
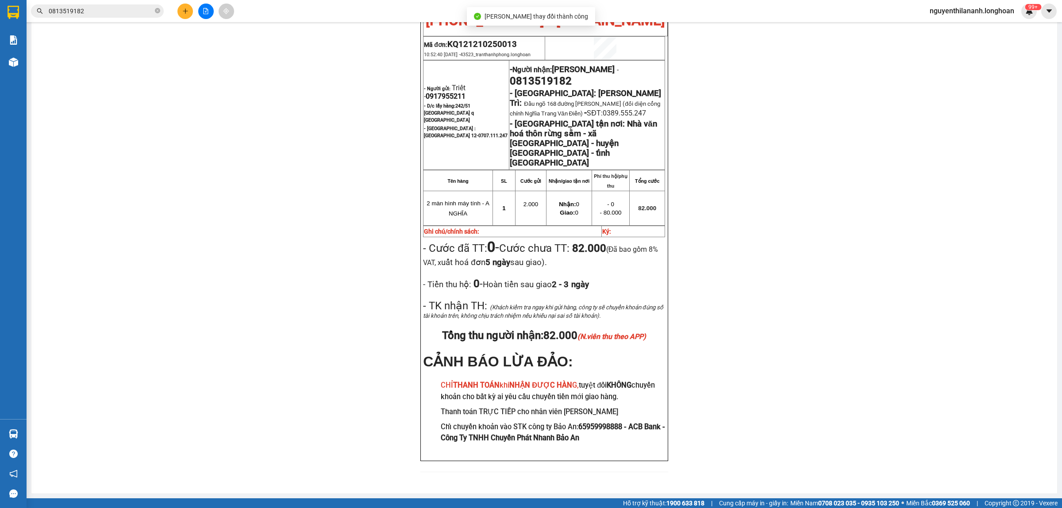
scroll to position [55, 0]
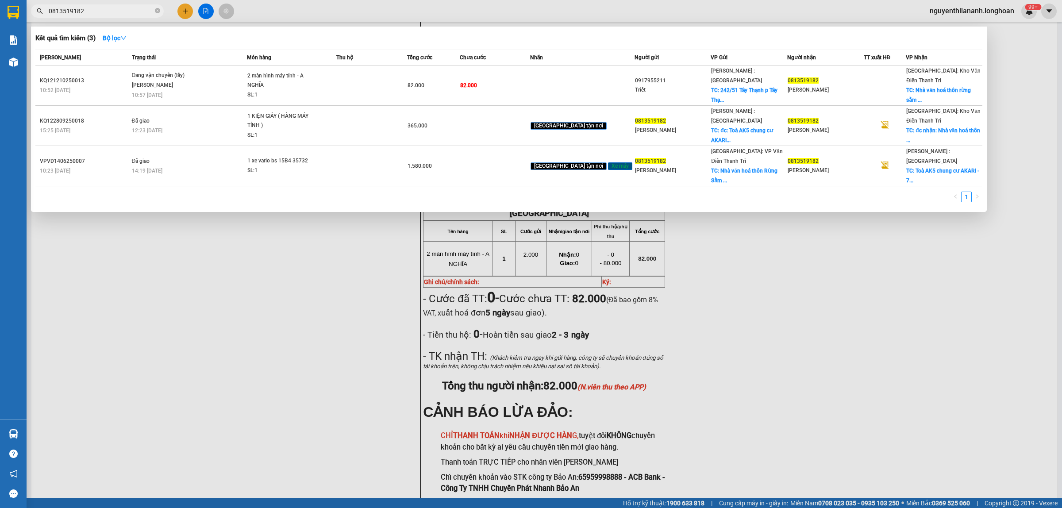
click at [118, 6] on input "0813519182" at bounding box center [101, 11] width 104 height 10
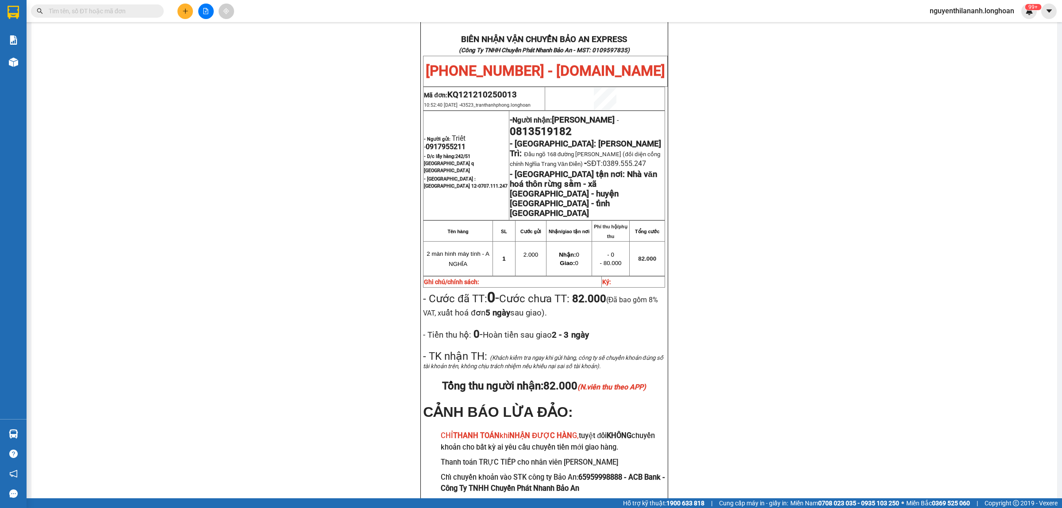
paste input "0964996604"
type input "0964996604"
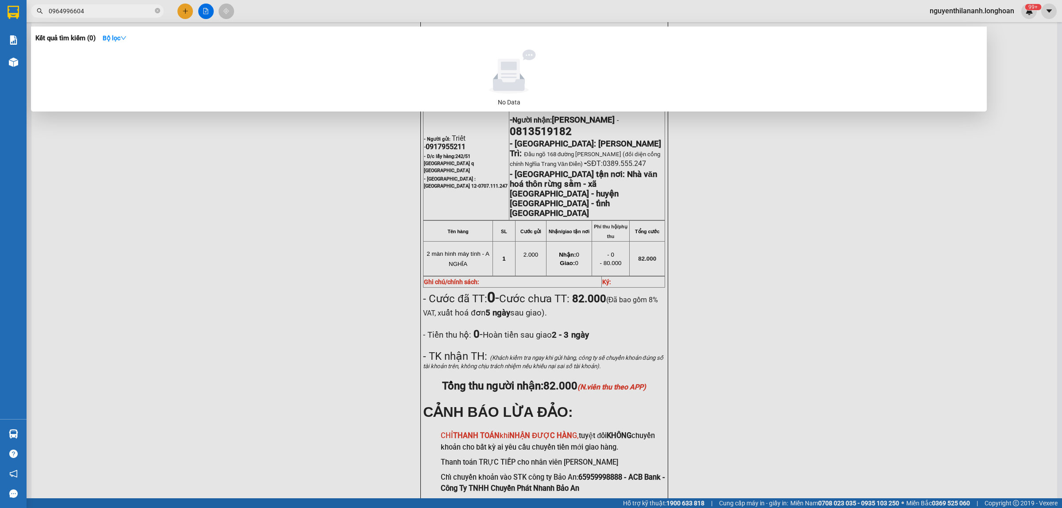
click at [95, 14] on input "0964996604" at bounding box center [101, 11] width 104 height 10
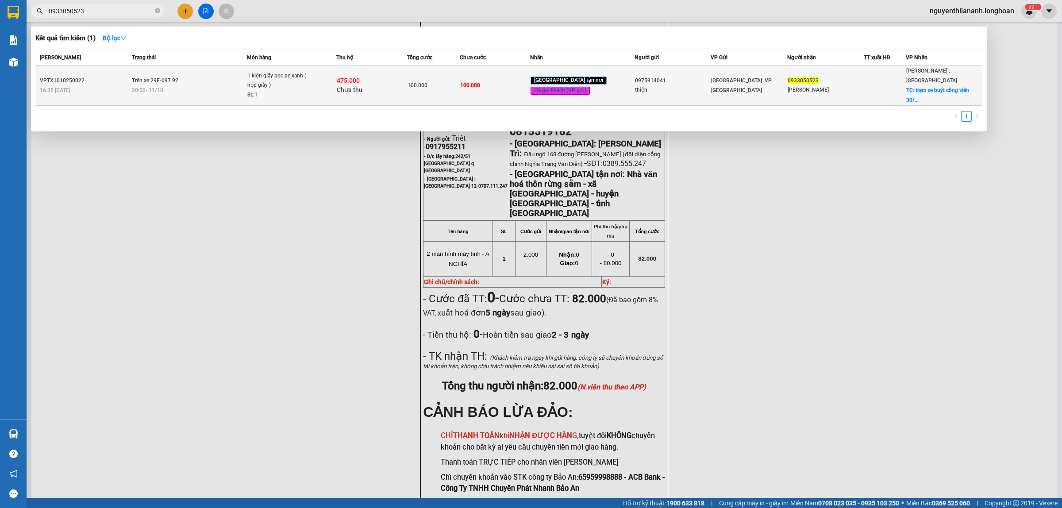
type input "0933050523"
click at [92, 76] on div "VPTX1010250022" at bounding box center [84, 80] width 89 height 9
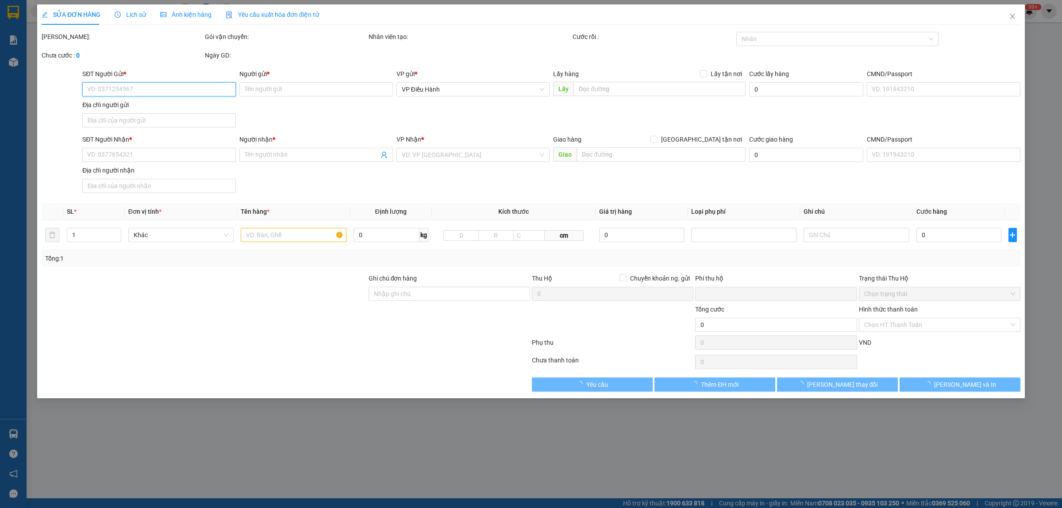
type input "0975914041"
type input "thiện"
type input "0933050523"
type input "trần thu thảo"
checkbox input "true"
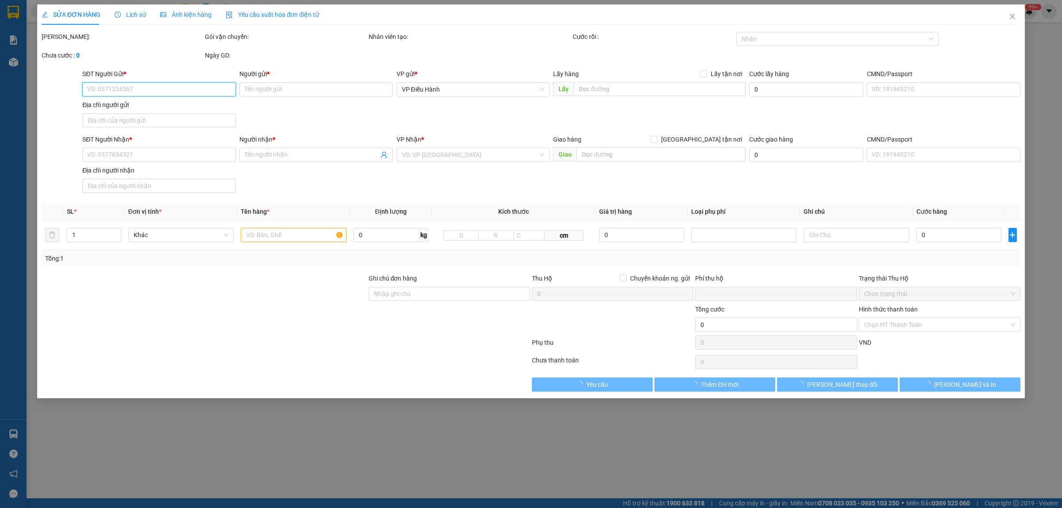
type input "trạm xe buýt công viên 30/4 bien hòa đồng nai"
type input "nhận nguyên kiện bể vỡ không đền"
type input "100.000"
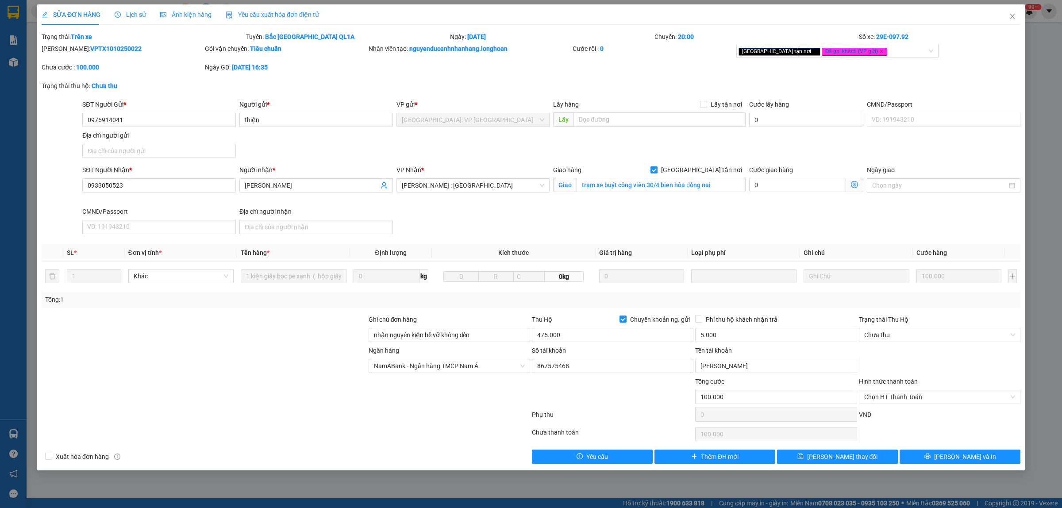
click at [125, 19] on div "Lịch sử" at bounding box center [130, 15] width 31 height 10
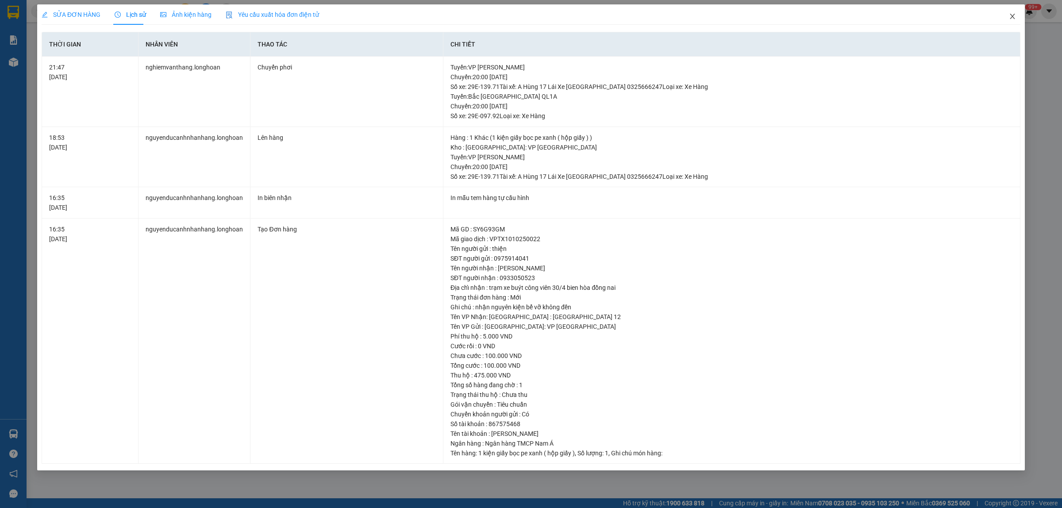
click at [1015, 11] on span "Close" at bounding box center [1012, 16] width 25 height 25
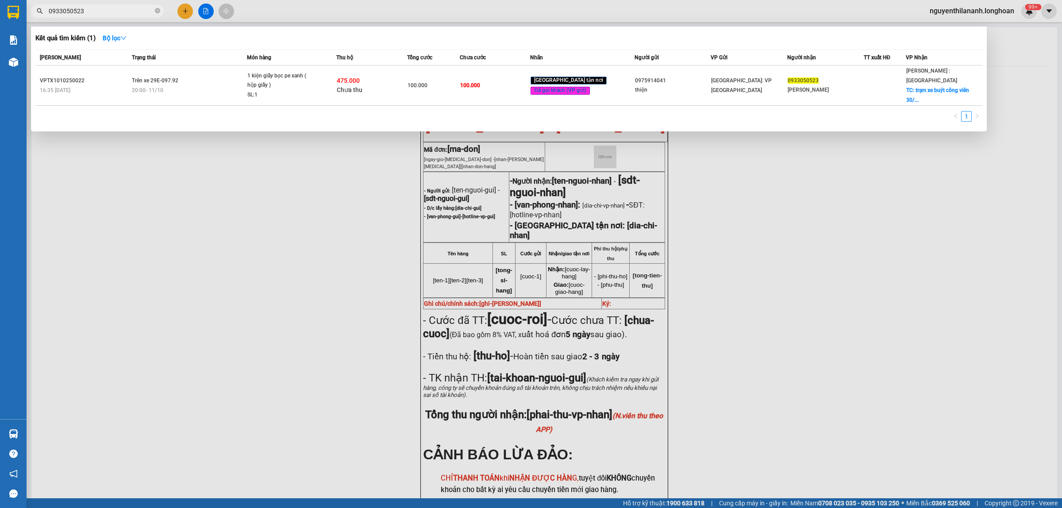
click at [100, 7] on input "0933050523" at bounding box center [101, 11] width 104 height 10
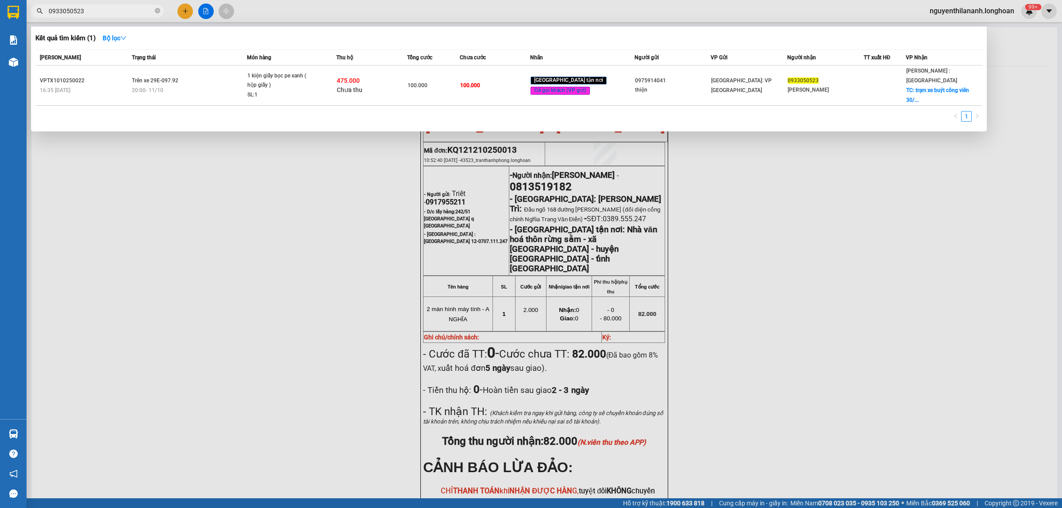
click at [98, 10] on input "0933050523" at bounding box center [101, 11] width 104 height 10
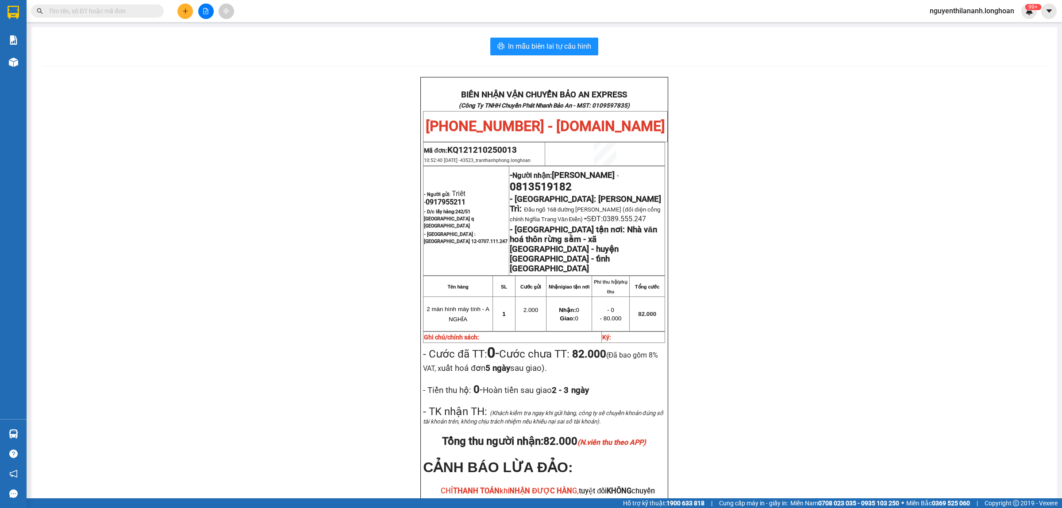
paste input "090 311 6257"
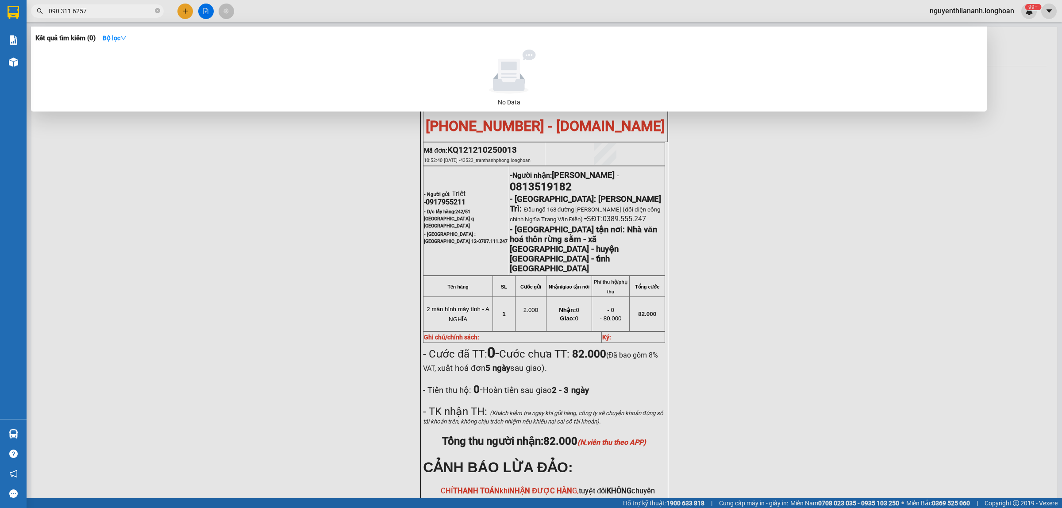
click at [61, 10] on input "090 311 6257" at bounding box center [101, 11] width 104 height 10
click at [69, 9] on input "090311 6257" at bounding box center [101, 11] width 104 height 10
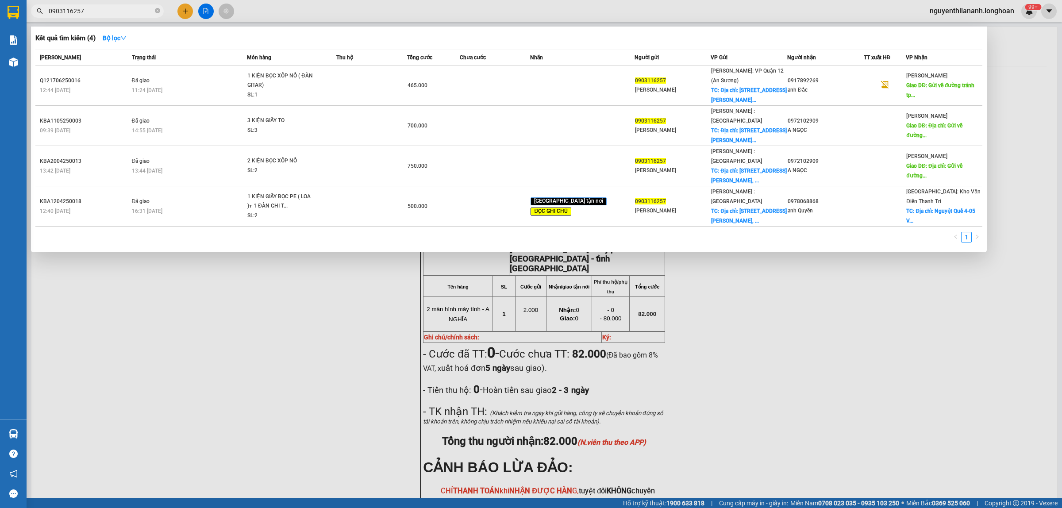
type input "0903116257"
click at [155, 11] on icon "close-circle" at bounding box center [157, 10] width 5 height 5
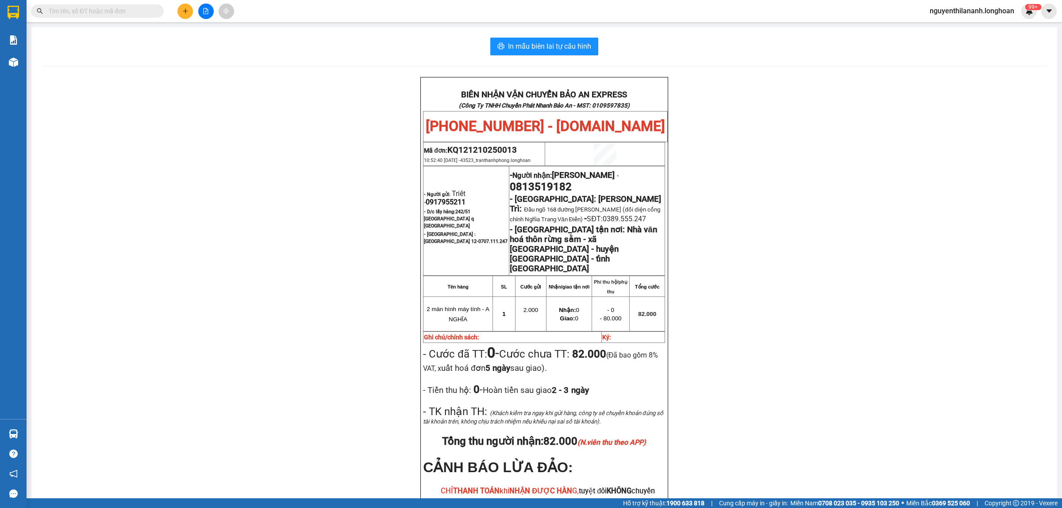
click at [125, 12] on input "text" at bounding box center [101, 11] width 104 height 10
paste input "0913939609"
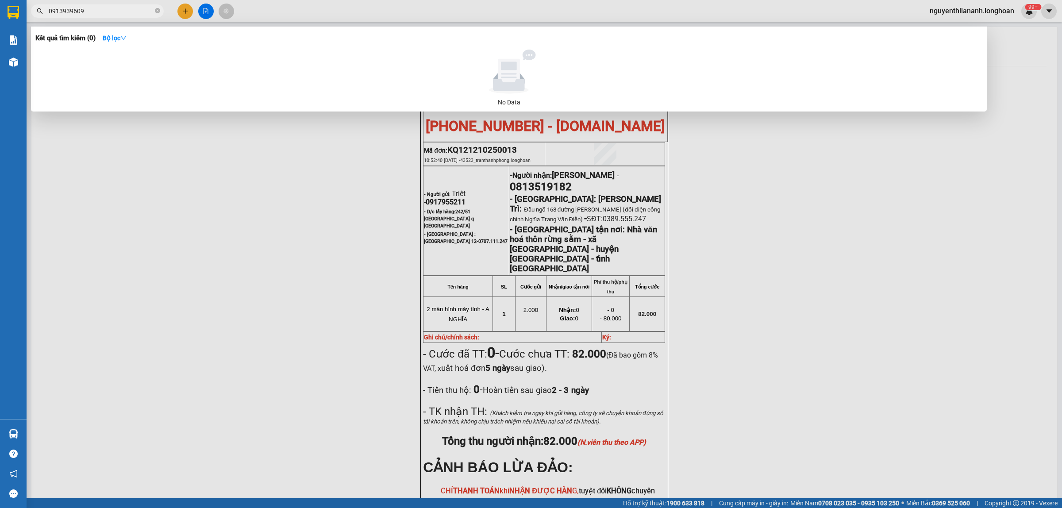
type input "0913939609"
click at [91, 12] on input "0913939609" at bounding box center [101, 11] width 104 height 10
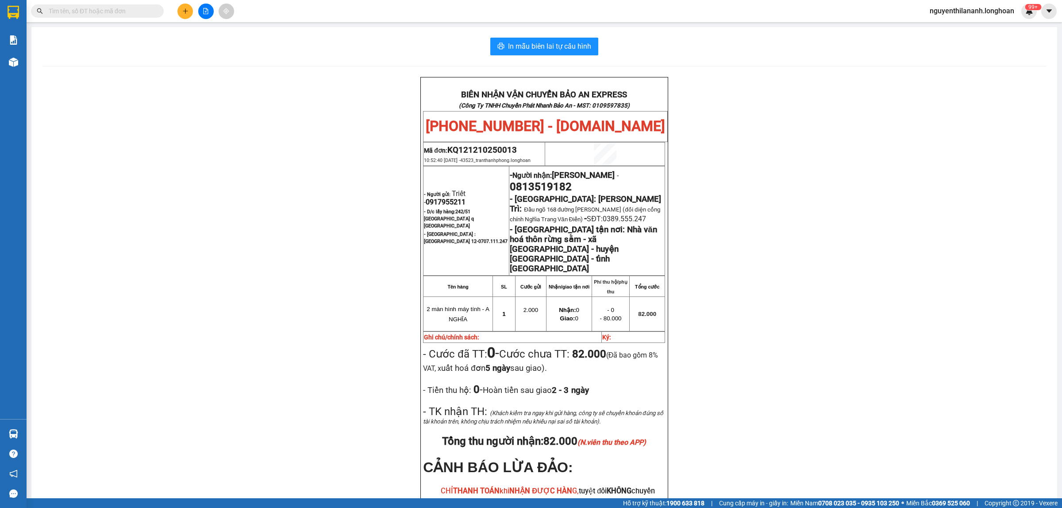
paste input "0943311468"
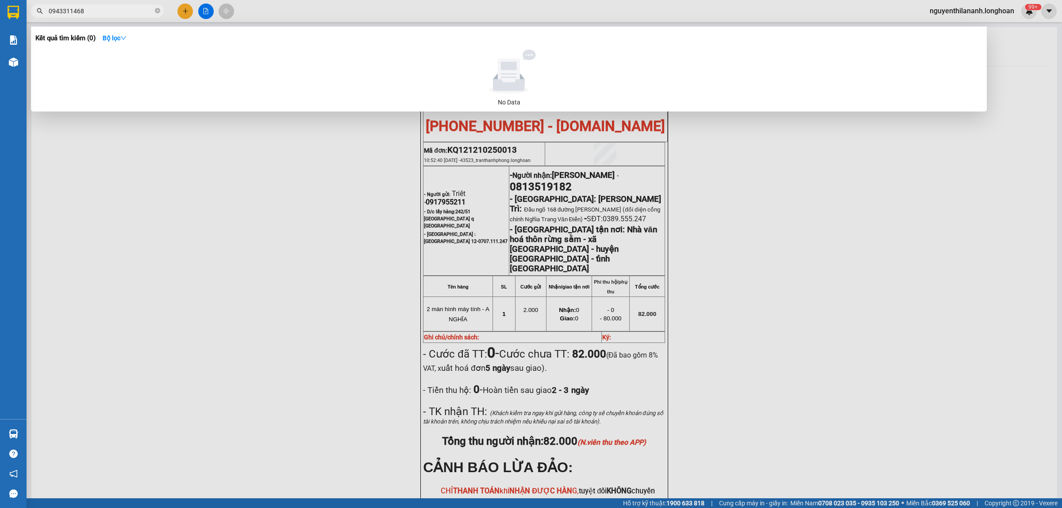
type input "0943311468"
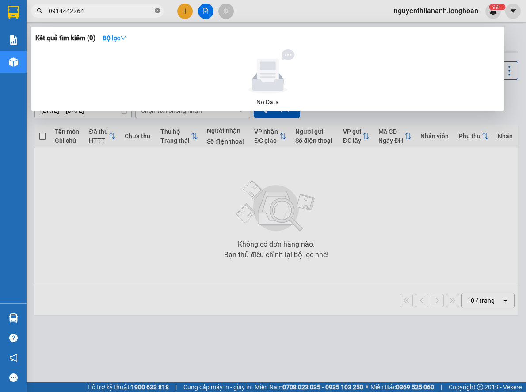
click at [156, 12] on icon "close-circle" at bounding box center [157, 10] width 5 height 5
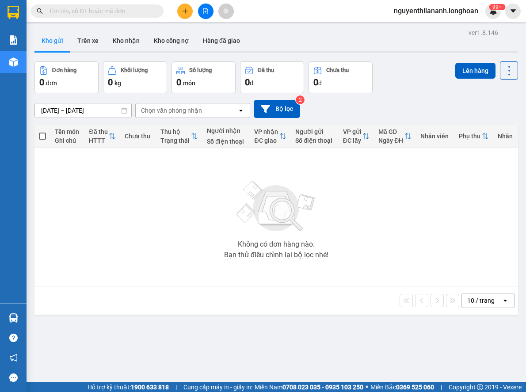
paste input "0964996604"
type input "0964996604"
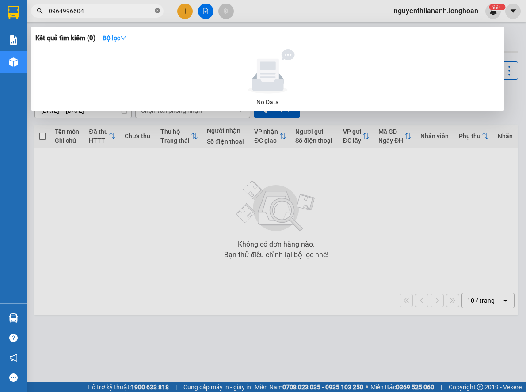
click at [156, 13] on icon "close-circle" at bounding box center [157, 10] width 5 height 5
